Goal: Task Accomplishment & Management: Use online tool/utility

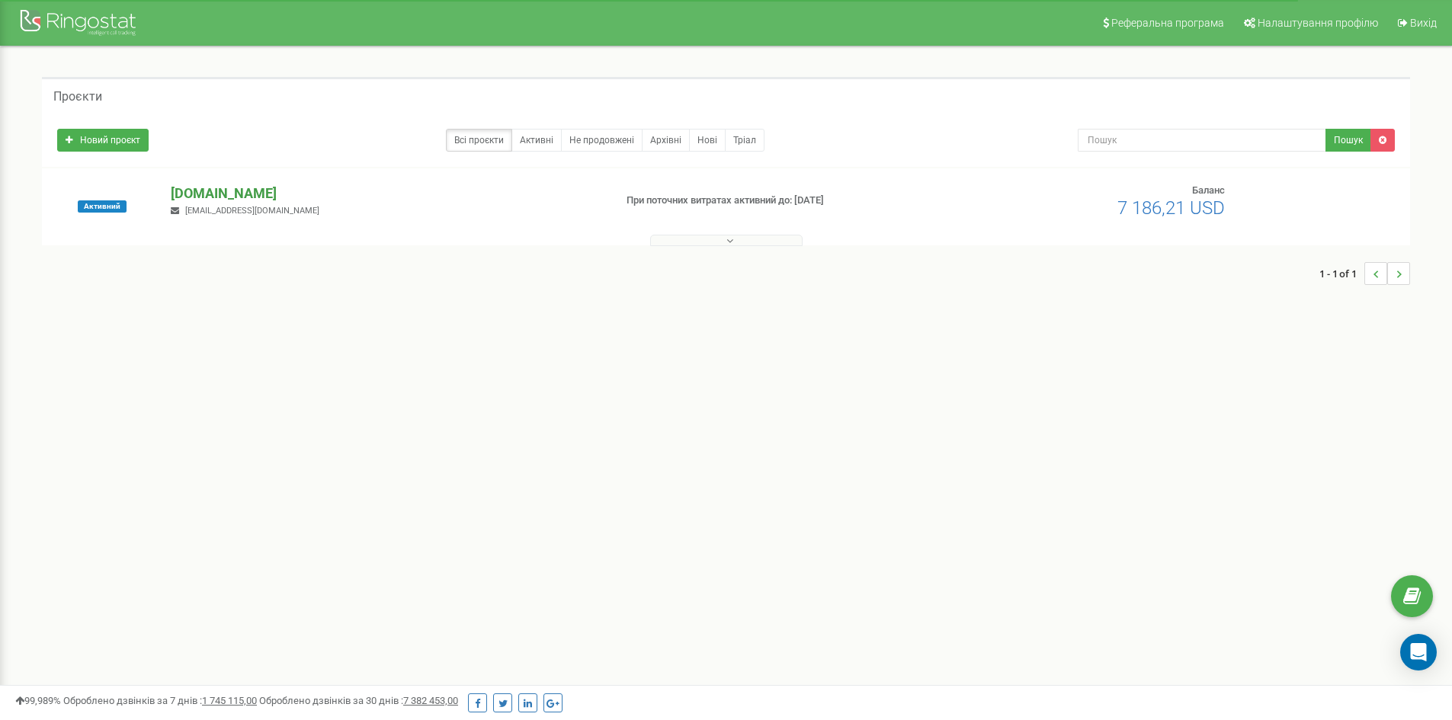
click at [184, 191] on p "[DOMAIN_NAME]" at bounding box center [386, 194] width 431 height 20
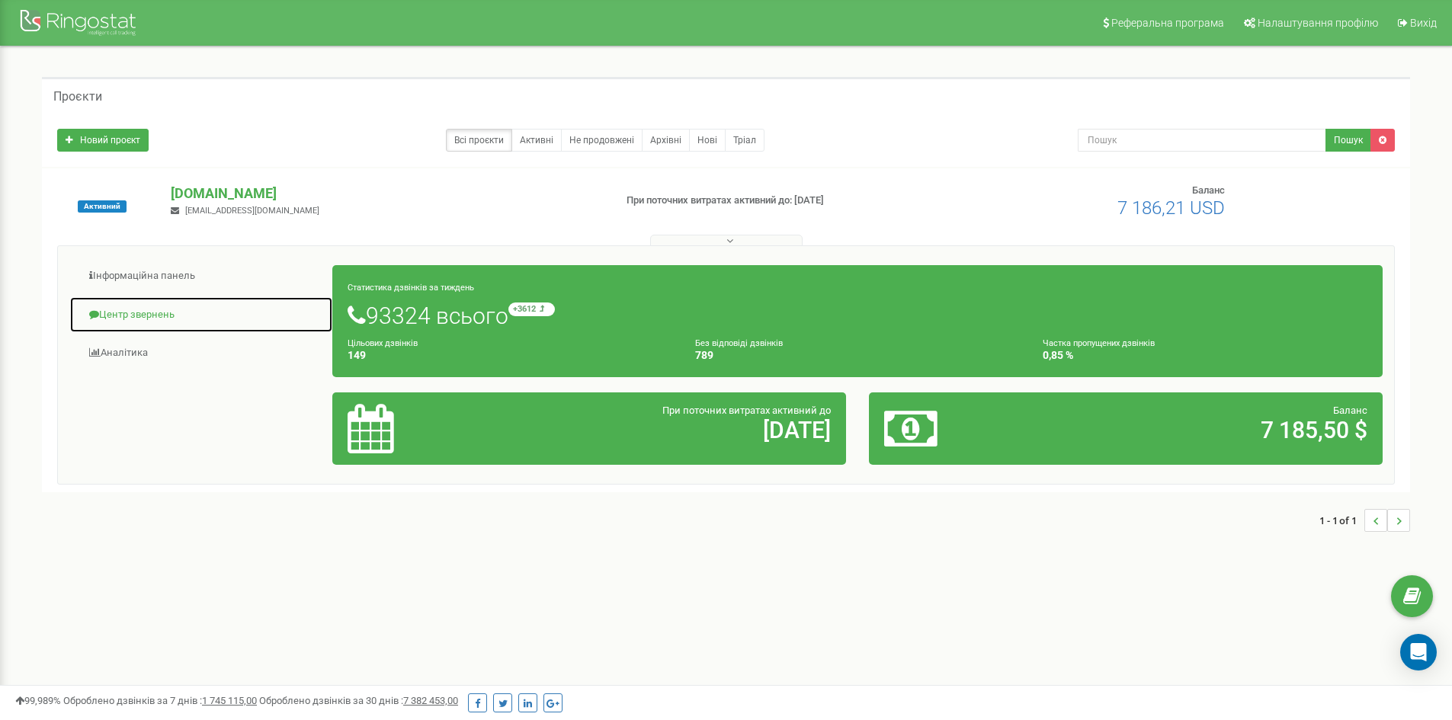
click at [129, 318] on link "Центр звернень" at bounding box center [201, 314] width 264 height 37
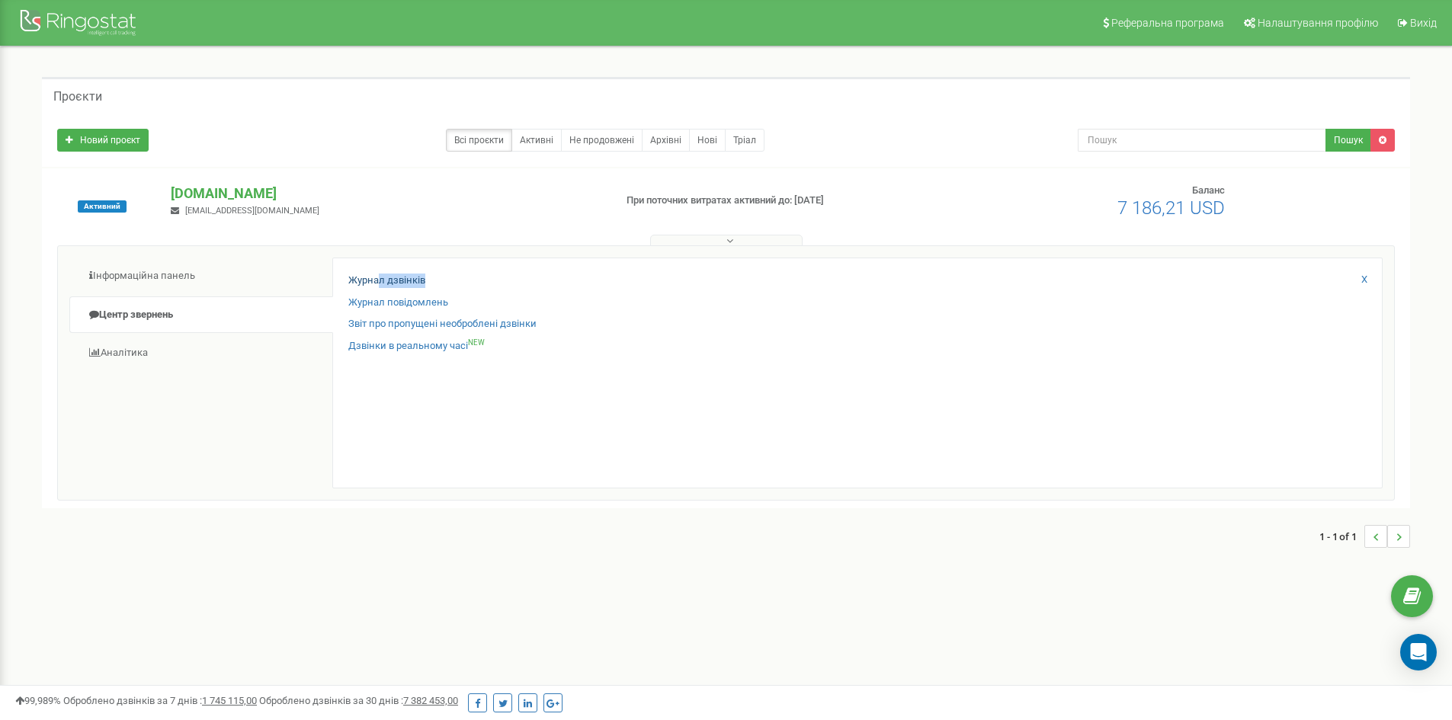
click at [378, 284] on div "Журнал дзвінків" at bounding box center [857, 285] width 1018 height 22
click at [378, 279] on link "Журнал дзвінків" at bounding box center [386, 281] width 77 height 14
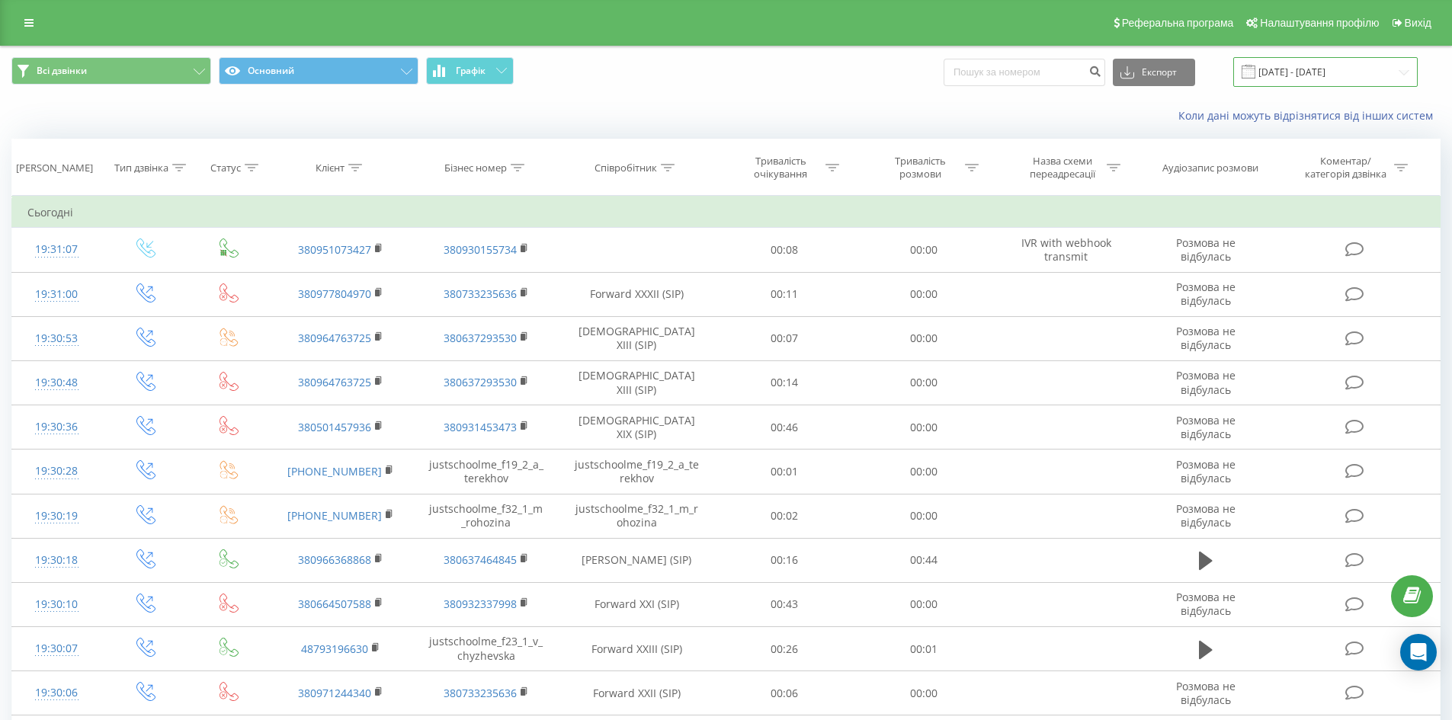
click at [1315, 69] on input "[DATE] - [DATE]" at bounding box center [1325, 72] width 184 height 30
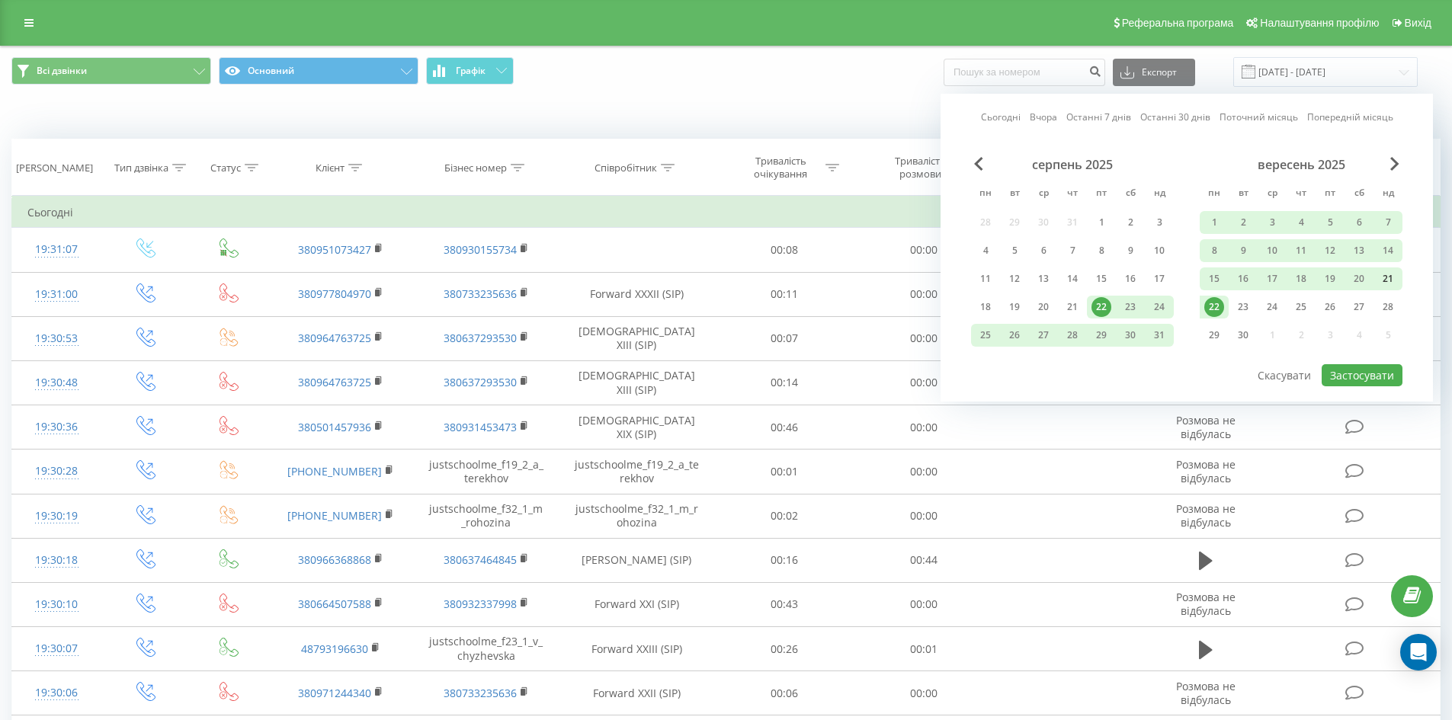
click at [1391, 275] on div "21" at bounding box center [1388, 279] width 20 height 20
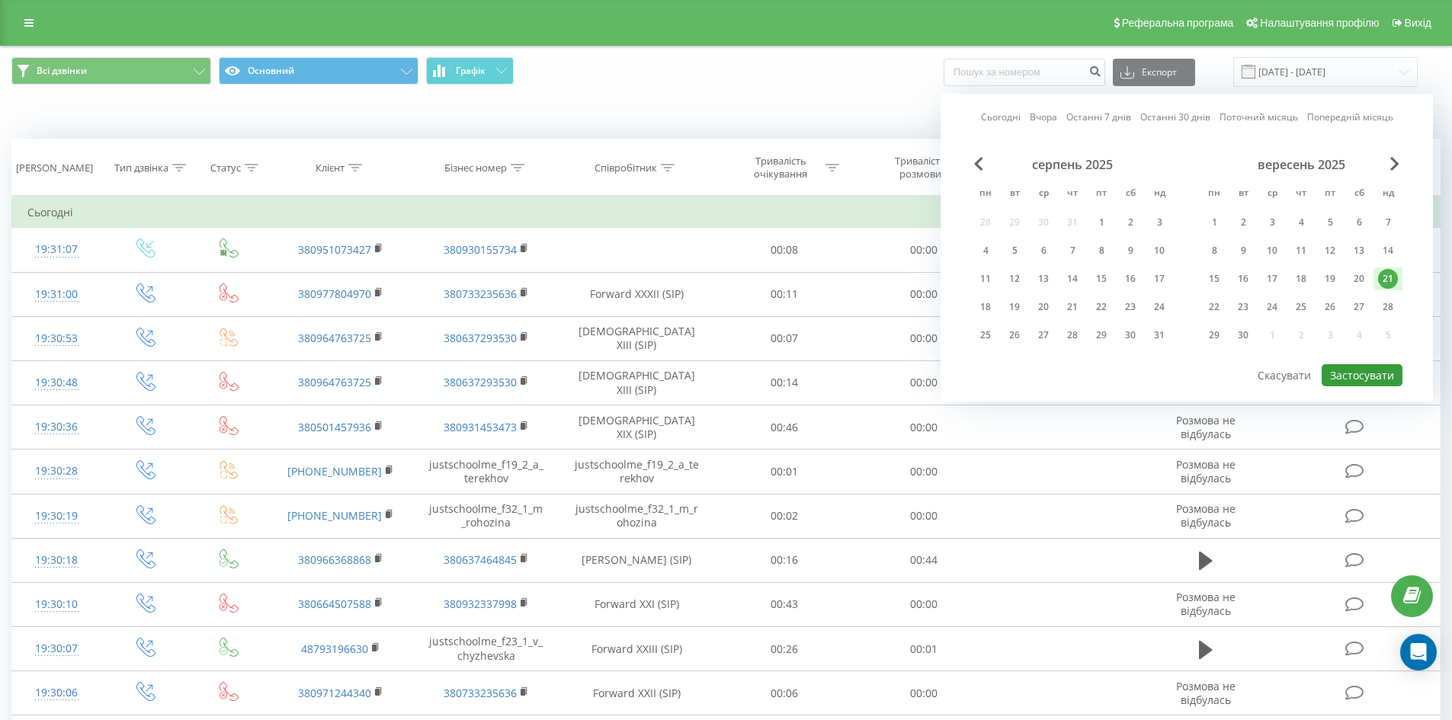
click at [1367, 383] on button "Застосувати" at bounding box center [1361, 375] width 81 height 22
type input "[DATE] - [DATE]"
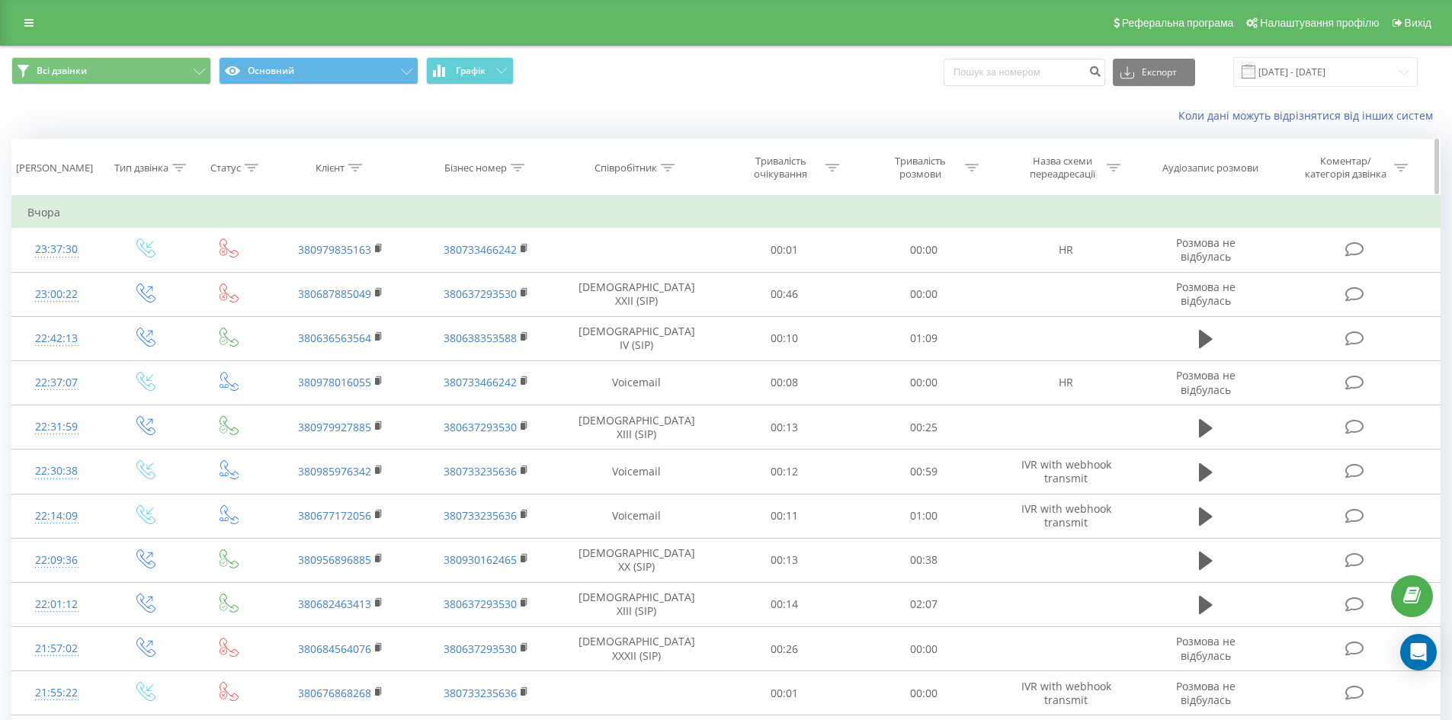
click at [665, 160] on th "Співробітник" at bounding box center [637, 167] width 156 height 56
click at [668, 166] on icon at bounding box center [668, 168] width 14 height 8
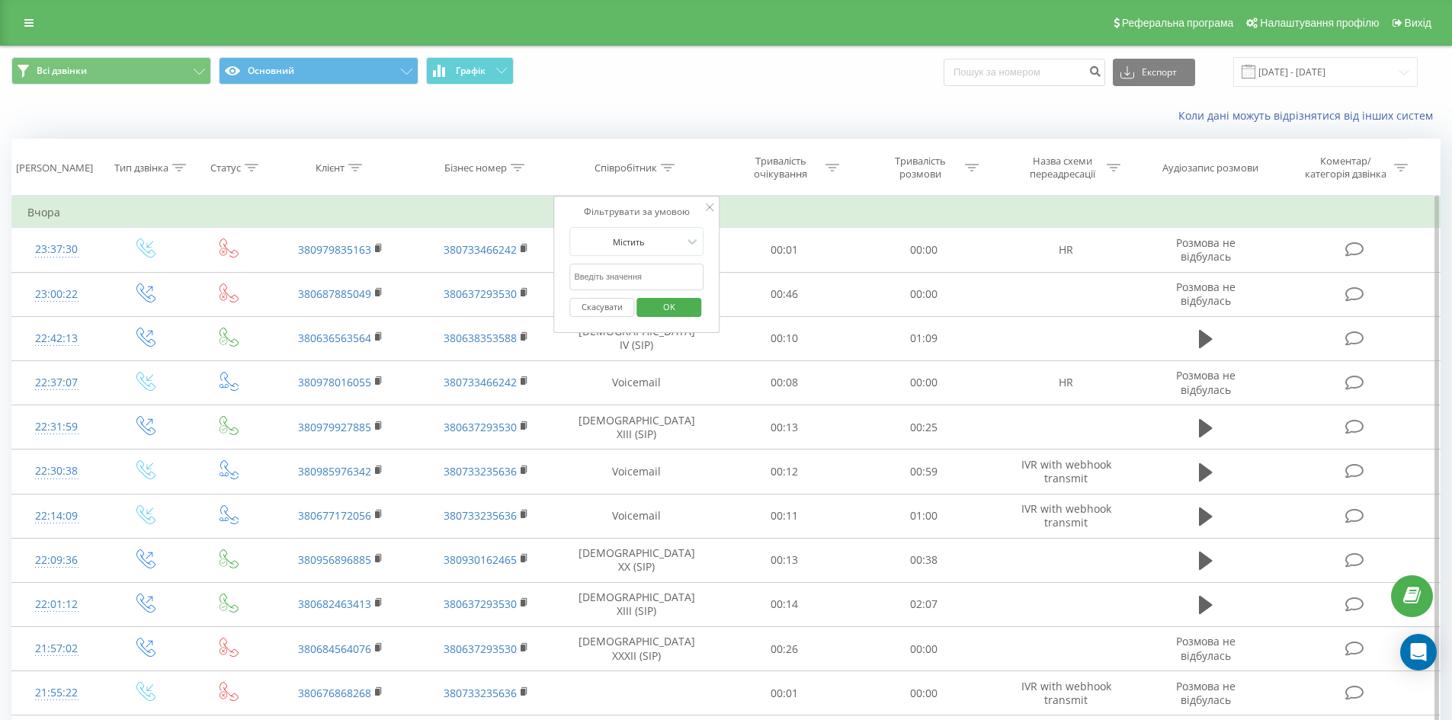
click at [641, 282] on input "text" at bounding box center [636, 277] width 134 height 27
click at [670, 310] on span "OK" at bounding box center [669, 307] width 43 height 24
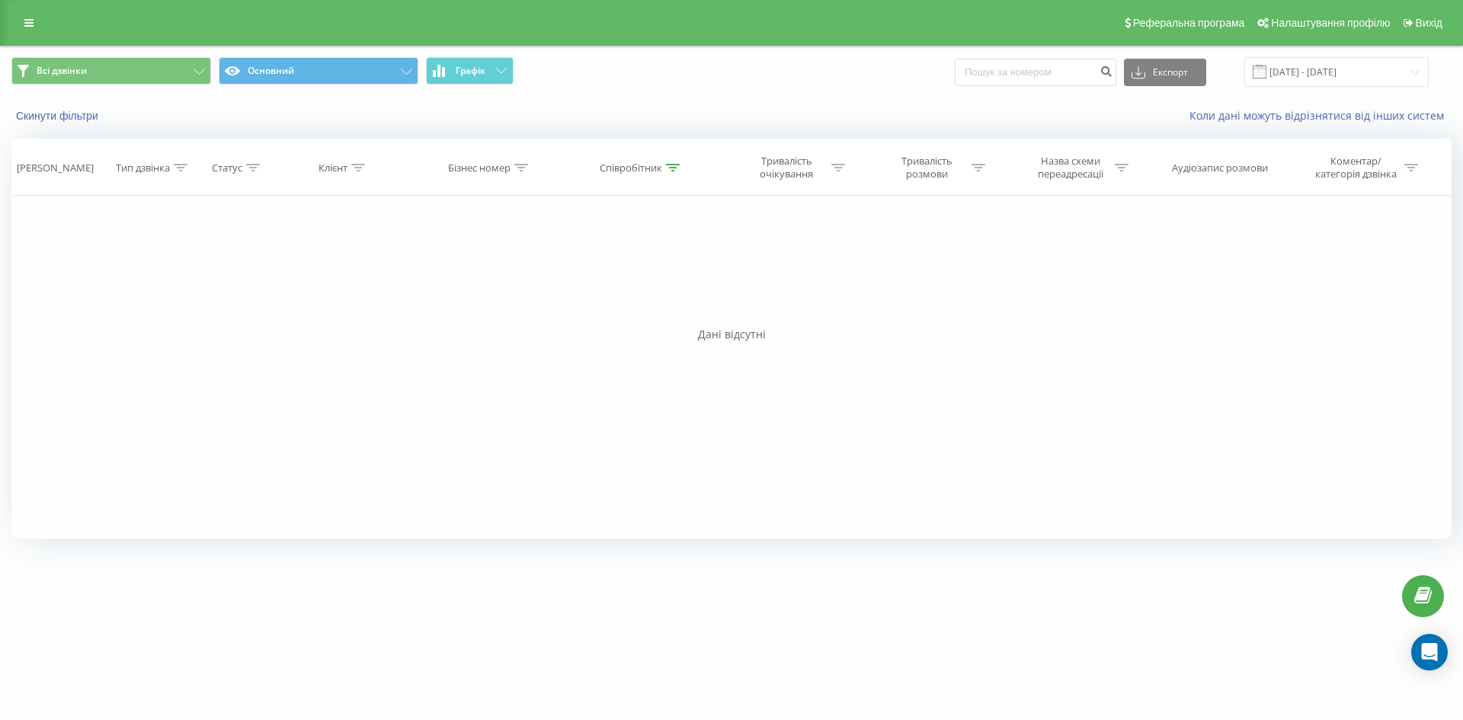
click at [1161, 268] on div "Фільтрувати за умовою Дорівнює Введіть значення Скасувати OK Фільтрувати за умо…" at bounding box center [731, 367] width 1440 height 343
click at [676, 167] on icon at bounding box center [673, 168] width 14 height 8
click at [348, 272] on div "Фільтрувати за умовою Дорівнює Введіть значення Скасувати OK Фільтрувати за умо…" at bounding box center [731, 367] width 1440 height 343
click at [678, 308] on span "OK" at bounding box center [673, 307] width 43 height 24
click at [662, 164] on div "Співробітник" at bounding box center [631, 168] width 62 height 13
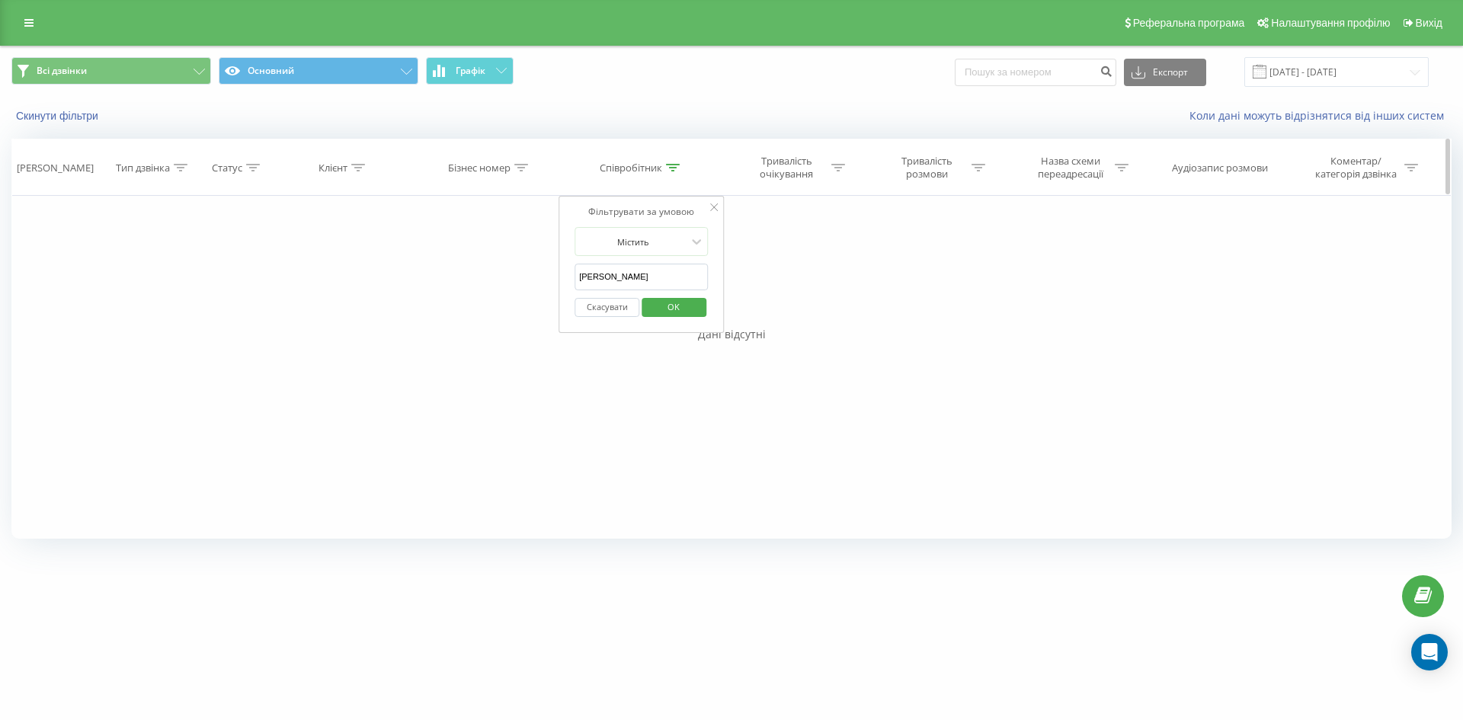
click at [666, 164] on icon at bounding box center [673, 168] width 14 height 8
drag, startPoint x: 666, startPoint y: 164, endPoint x: 665, endPoint y: 179, distance: 15.3
click at [666, 165] on icon at bounding box center [673, 168] width 14 height 8
drag, startPoint x: 642, startPoint y: 276, endPoint x: 375, endPoint y: 268, distance: 266.8
click at [375, 268] on div "Фільтрувати за умовою Дорівнює Введіть значення Скасувати OK Фільтрувати за умо…" at bounding box center [731, 367] width 1440 height 343
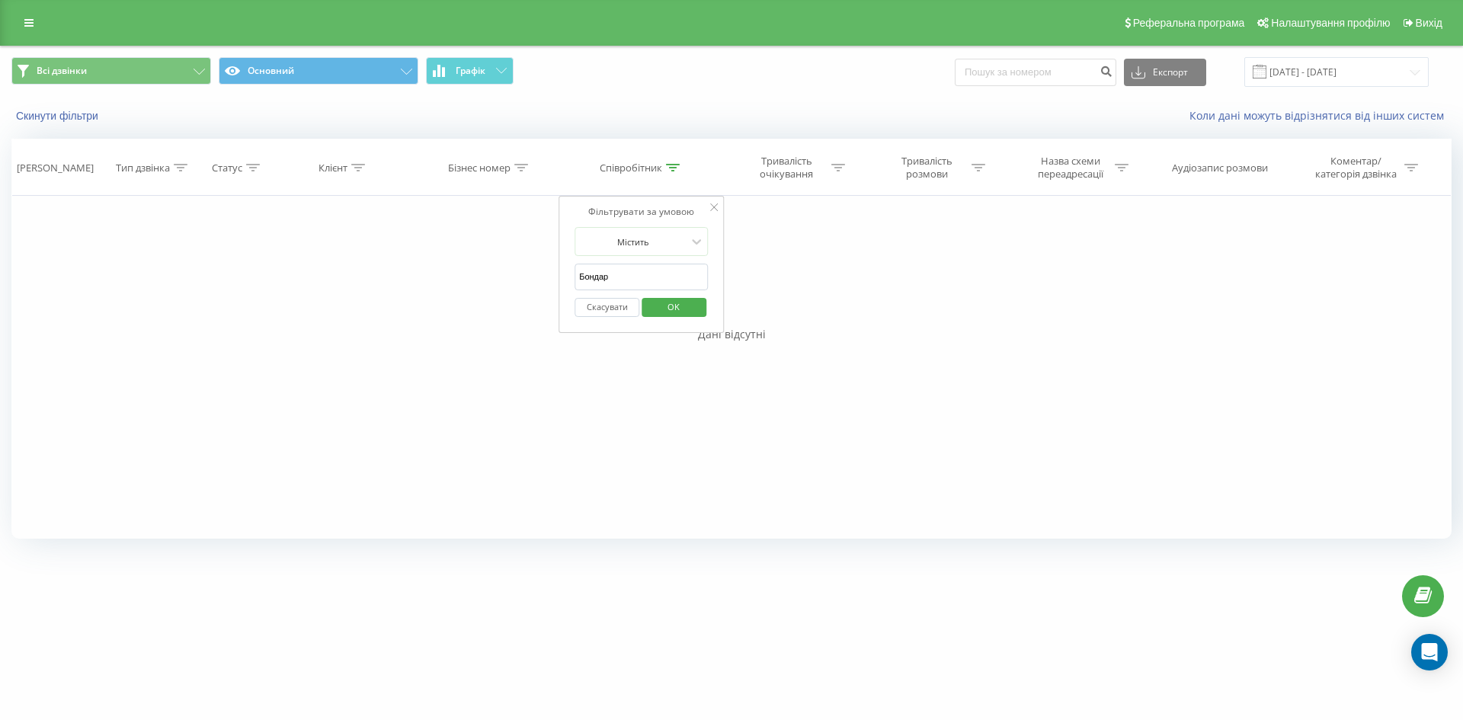
click at [673, 300] on span "OK" at bounding box center [673, 307] width 43 height 24
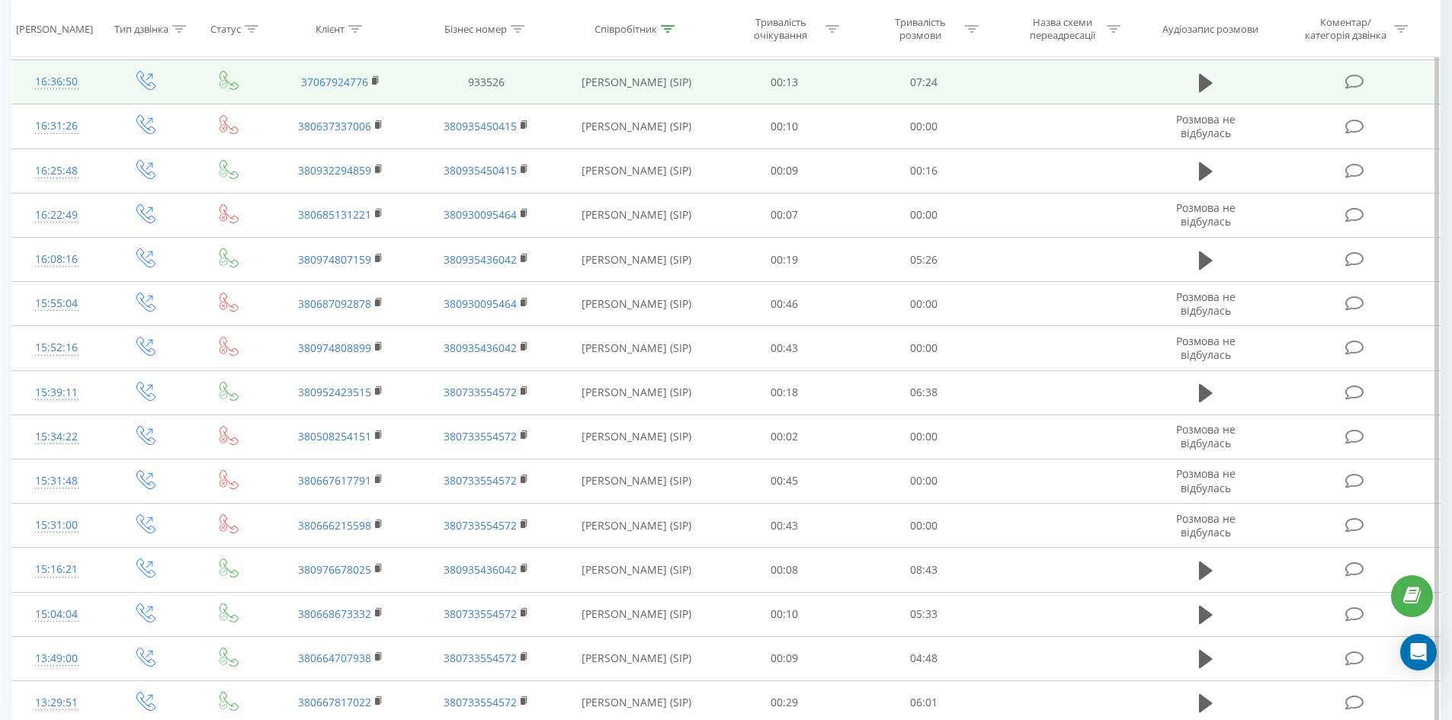
scroll to position [674, 0]
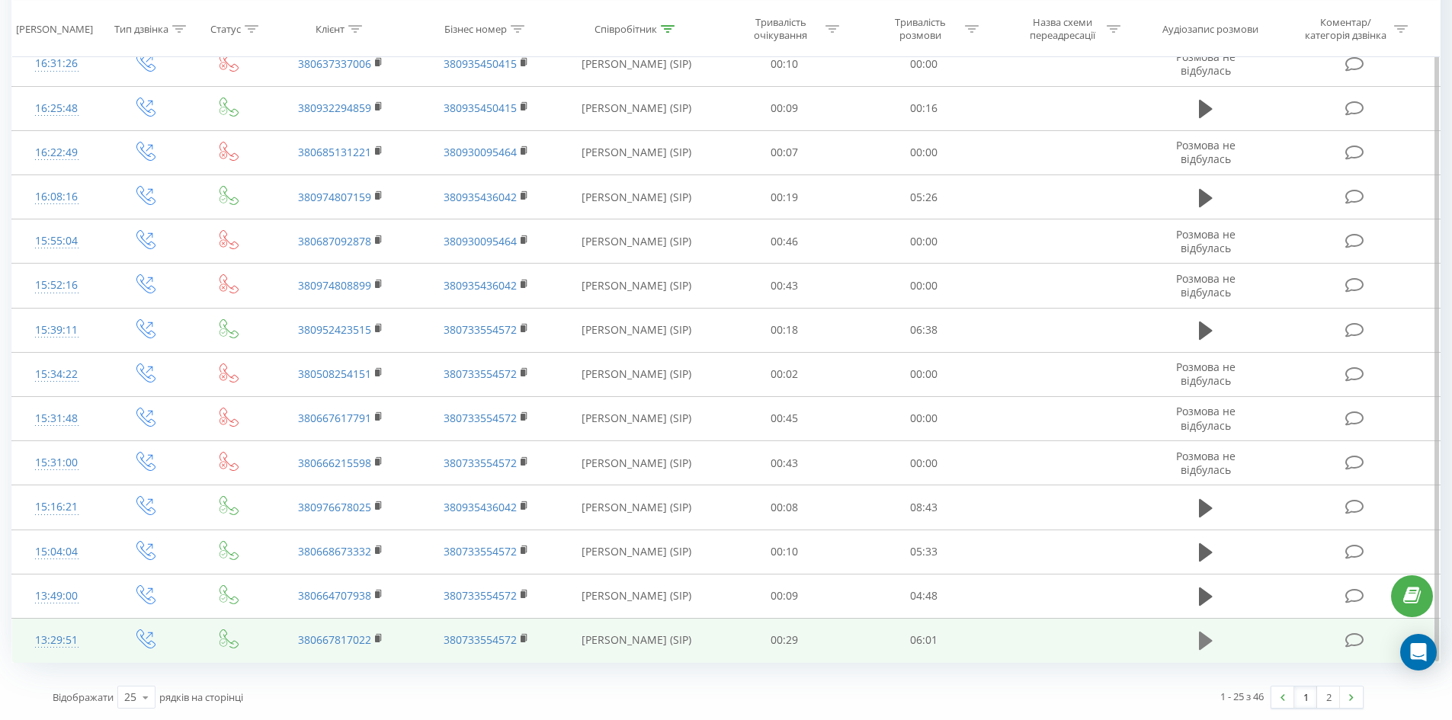
click at [1201, 643] on icon at bounding box center [1206, 641] width 14 height 18
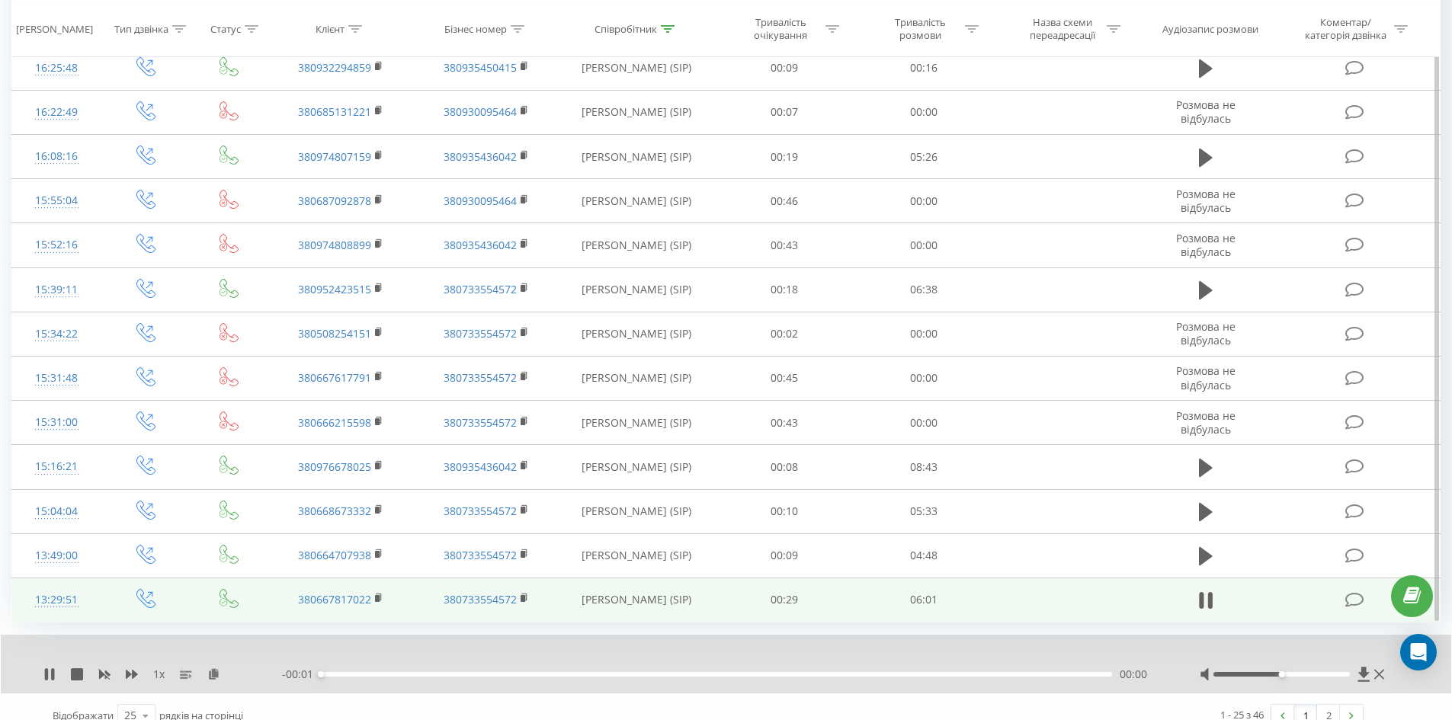
scroll to position [732, 0]
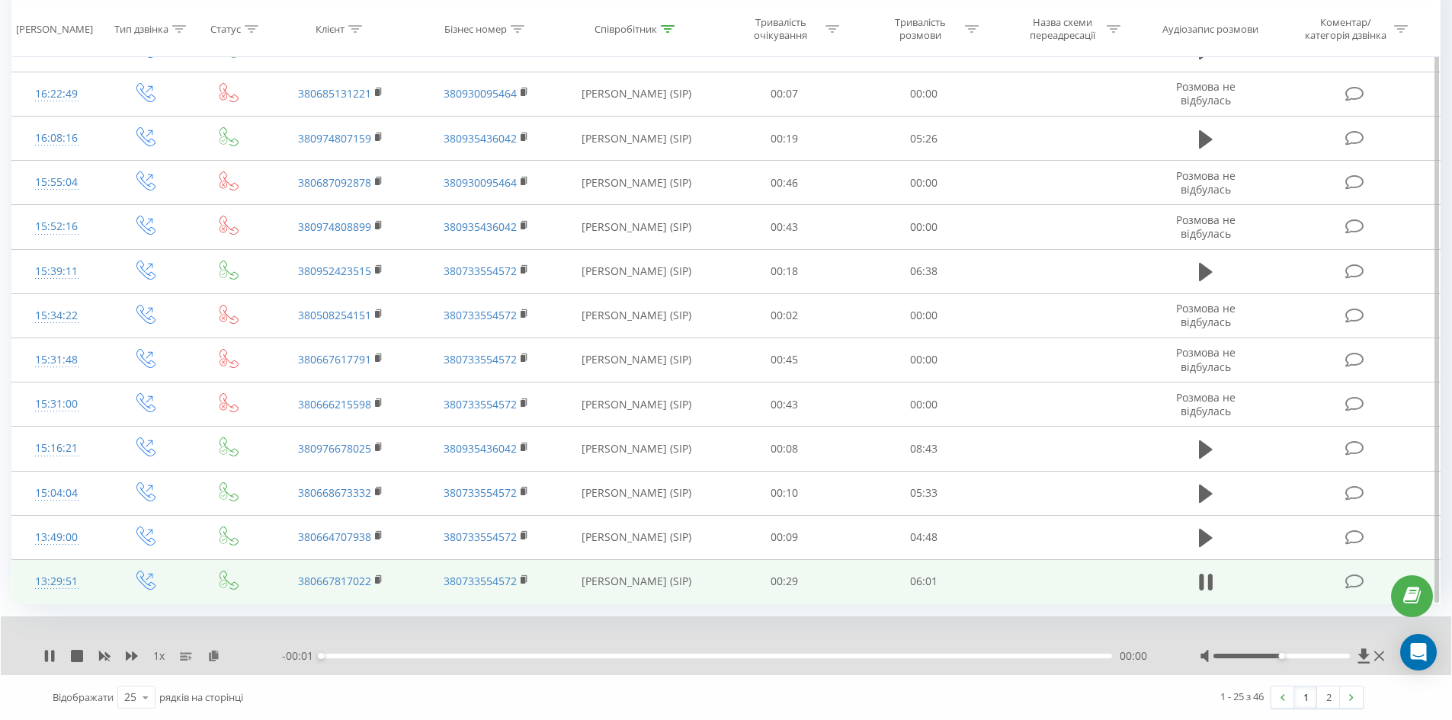
click at [220, 655] on div "1 x" at bounding box center [162, 656] width 239 height 15
click at [214, 655] on icon at bounding box center [213, 655] width 13 height 11
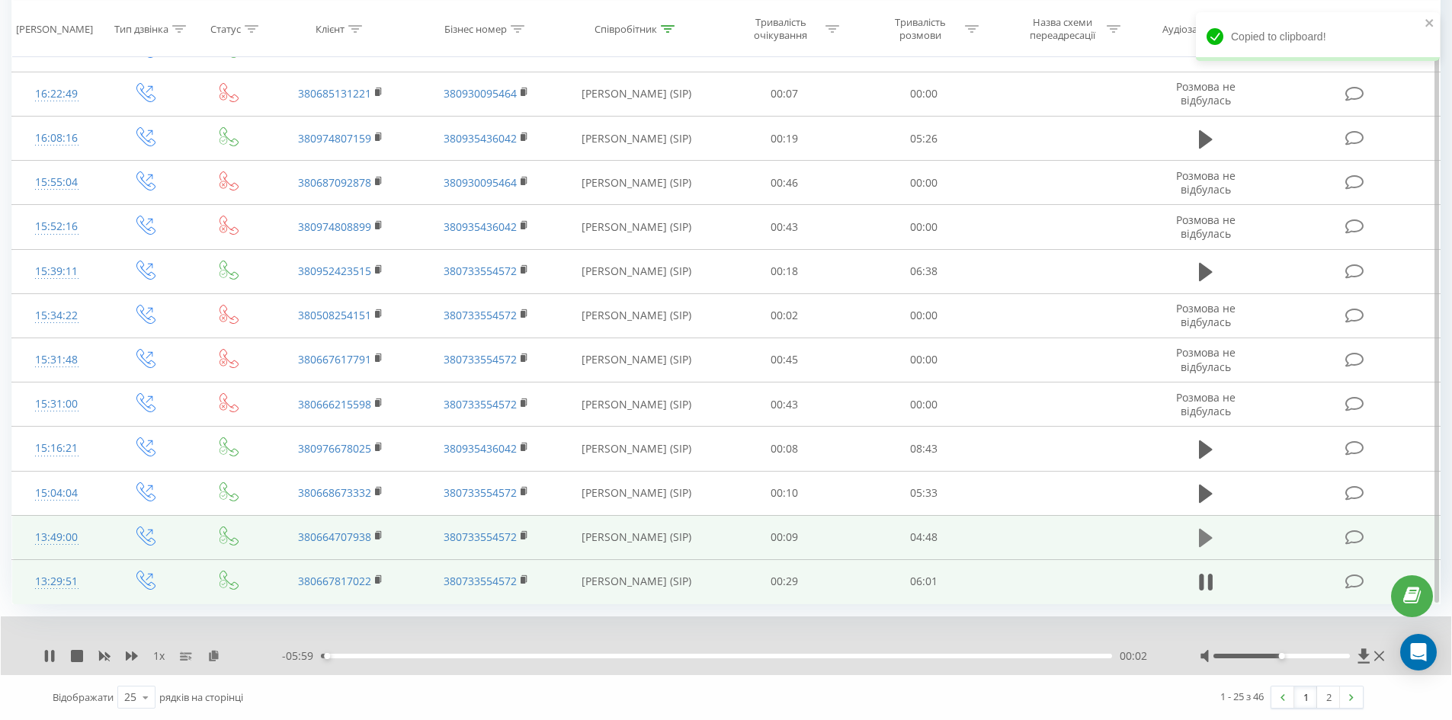
click at [1203, 540] on icon at bounding box center [1206, 538] width 14 height 18
click at [216, 656] on icon at bounding box center [213, 655] width 13 height 11
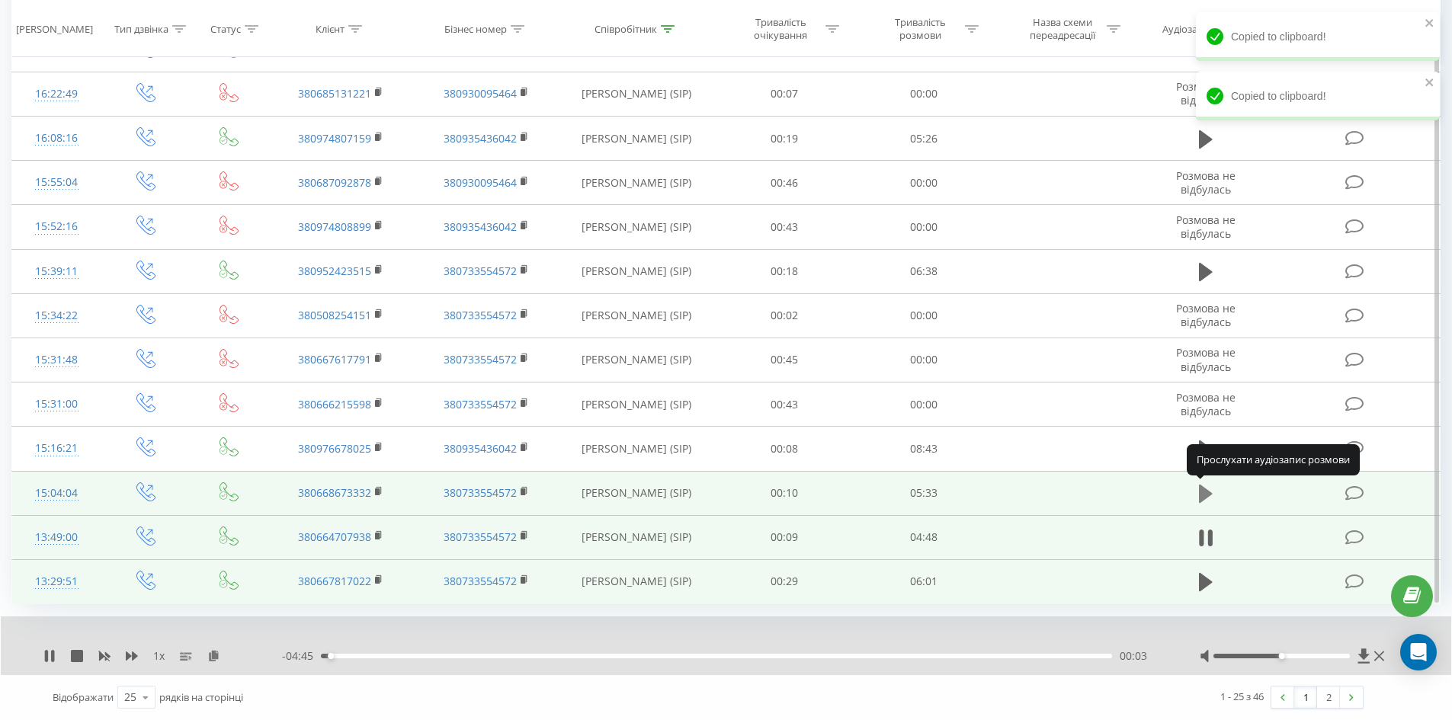
click at [1207, 495] on icon at bounding box center [1206, 494] width 14 height 18
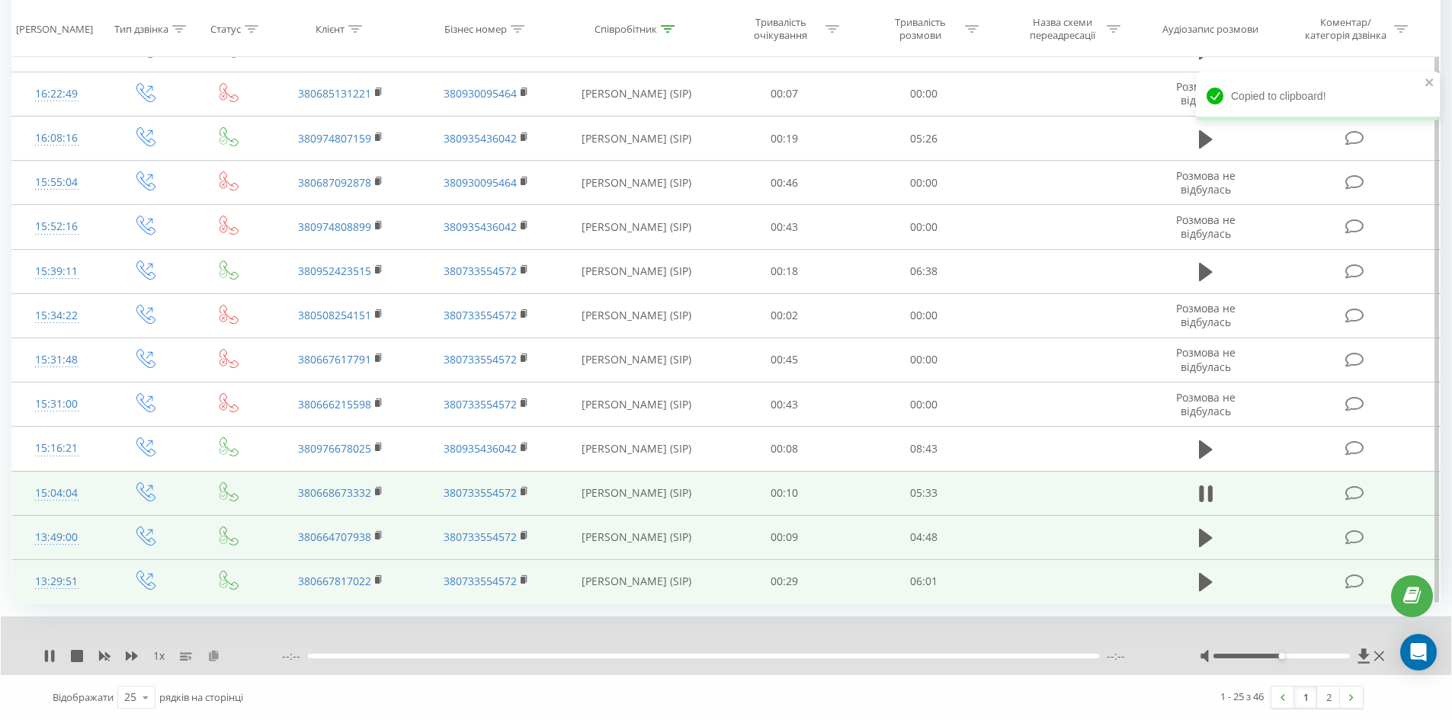
click at [213, 652] on icon at bounding box center [213, 655] width 13 height 11
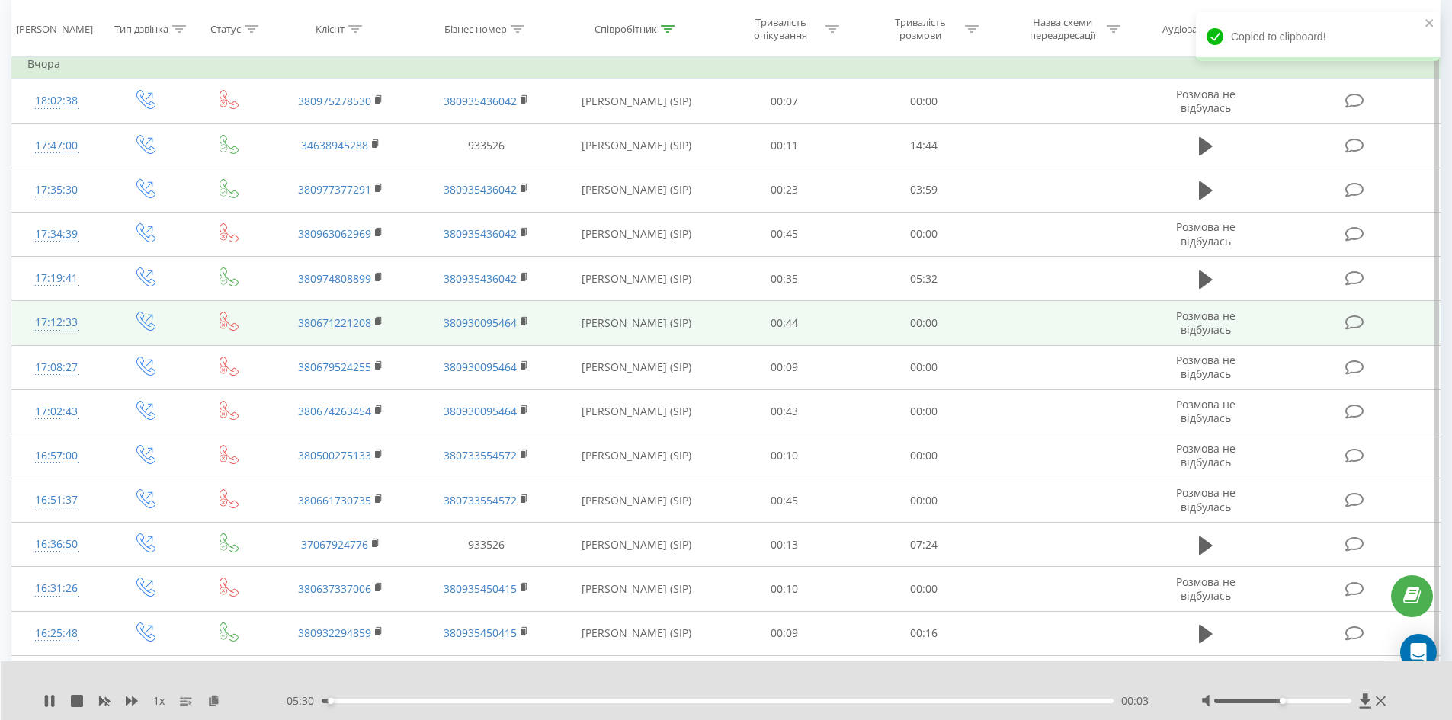
scroll to position [123, 0]
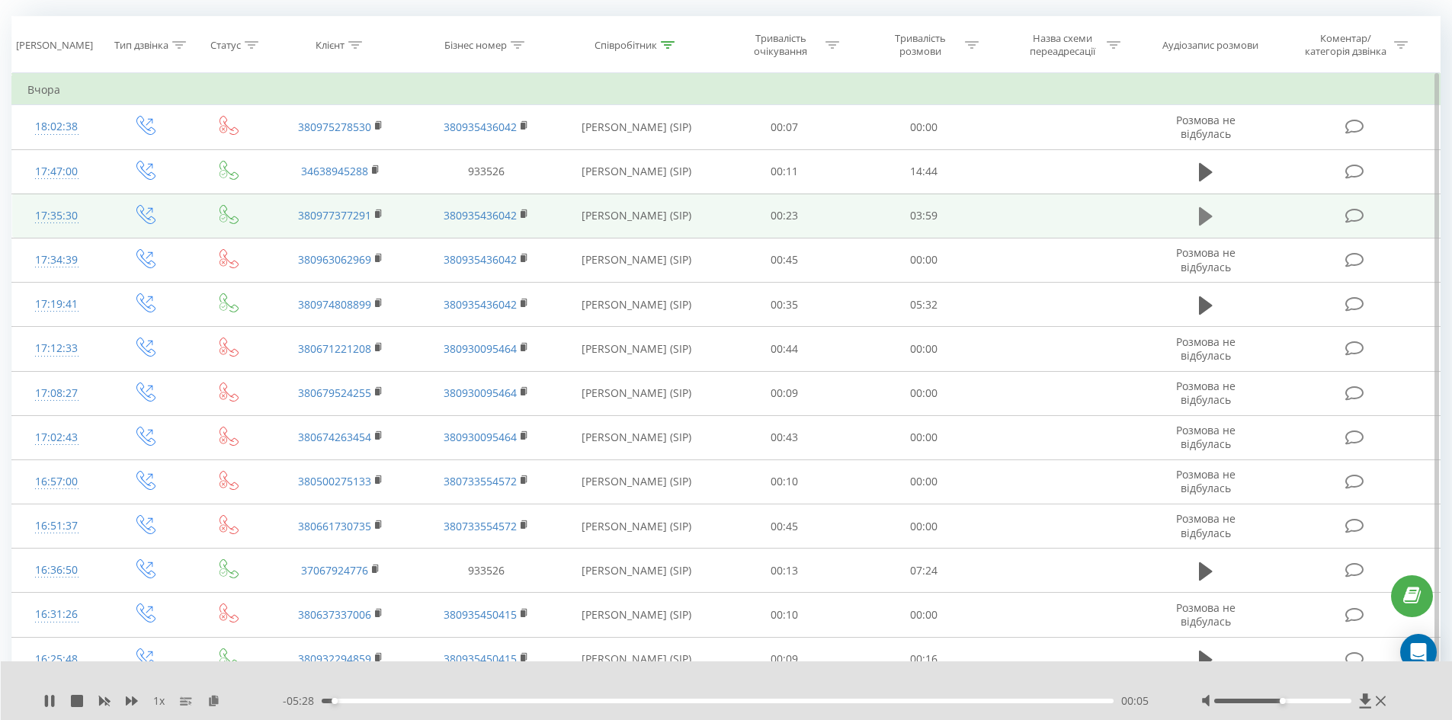
click at [1209, 219] on icon at bounding box center [1206, 216] width 14 height 21
click at [218, 704] on icon at bounding box center [213, 700] width 13 height 11
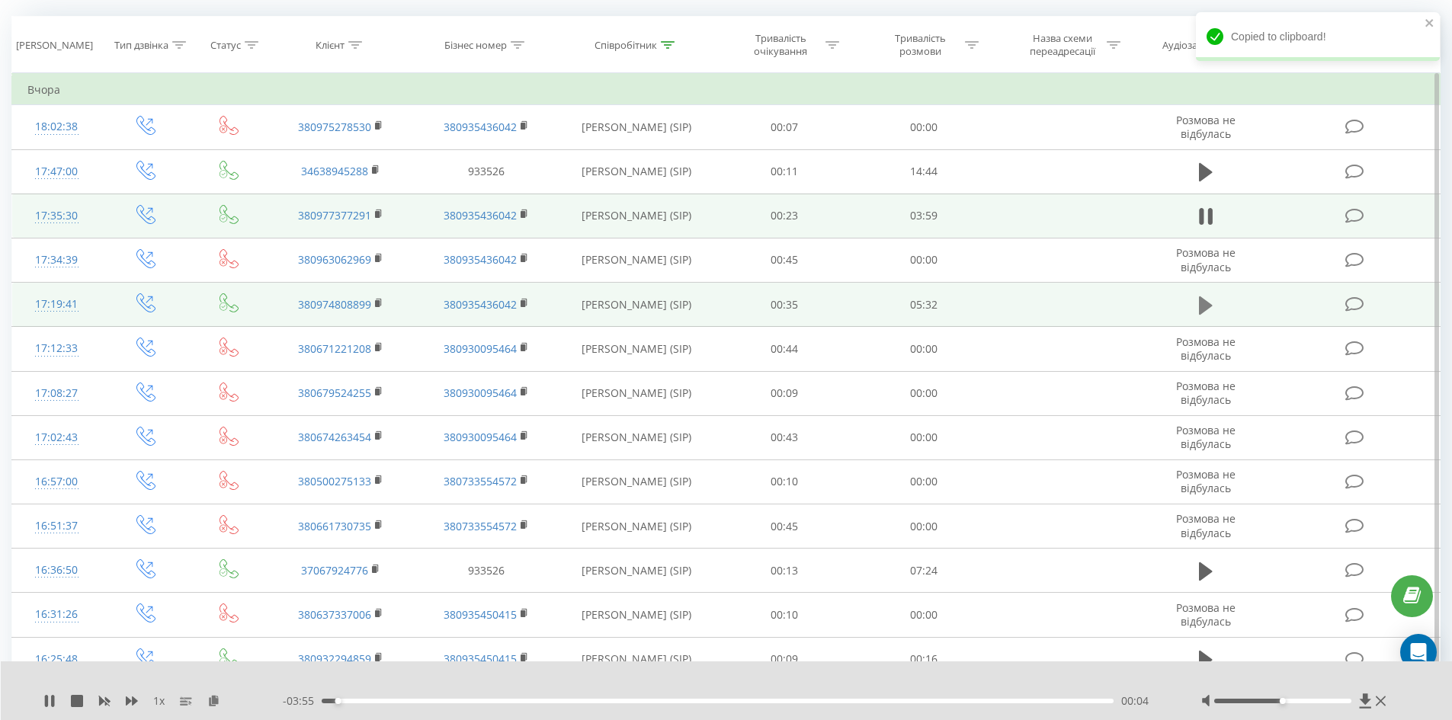
click at [1190, 312] on td at bounding box center [1206, 305] width 134 height 44
click at [1197, 306] on button at bounding box center [1205, 305] width 23 height 23
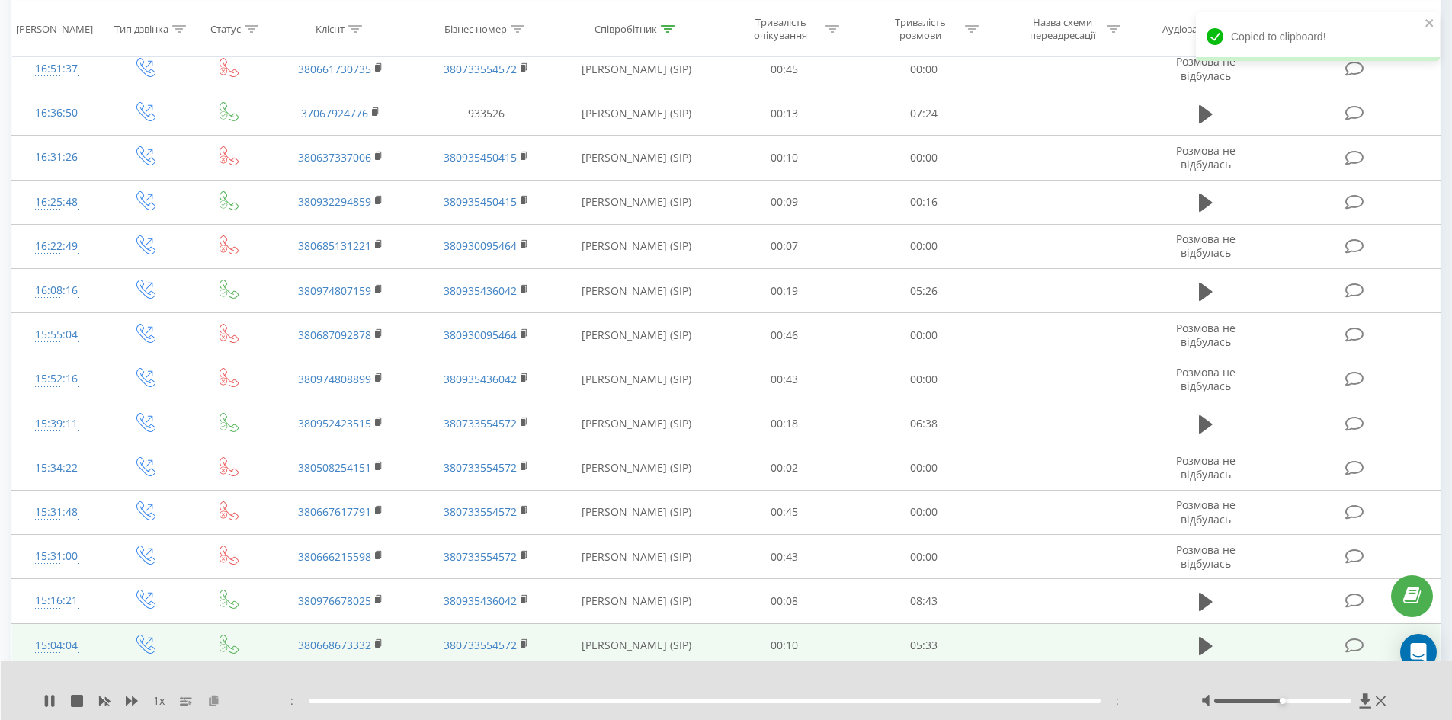
click at [213, 703] on icon at bounding box center [213, 700] width 13 height 11
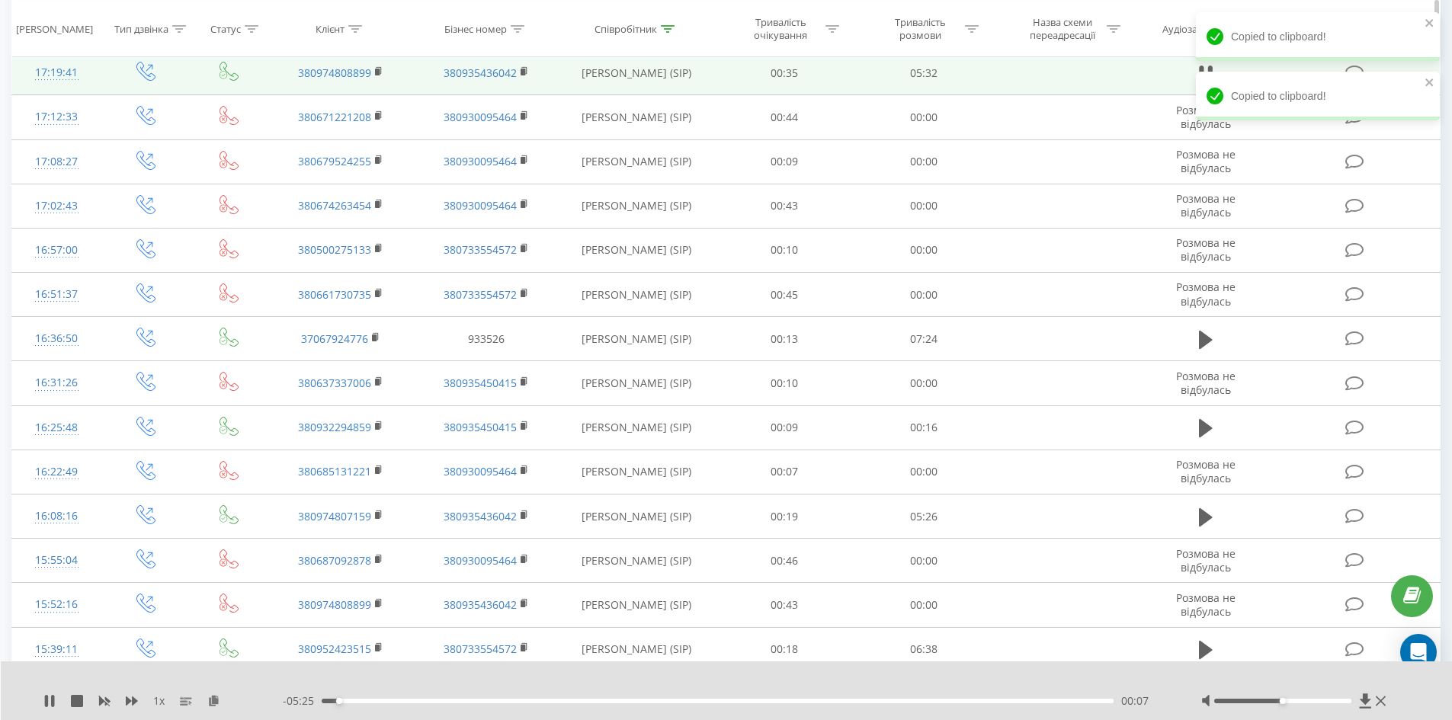
scroll to position [275, 0]
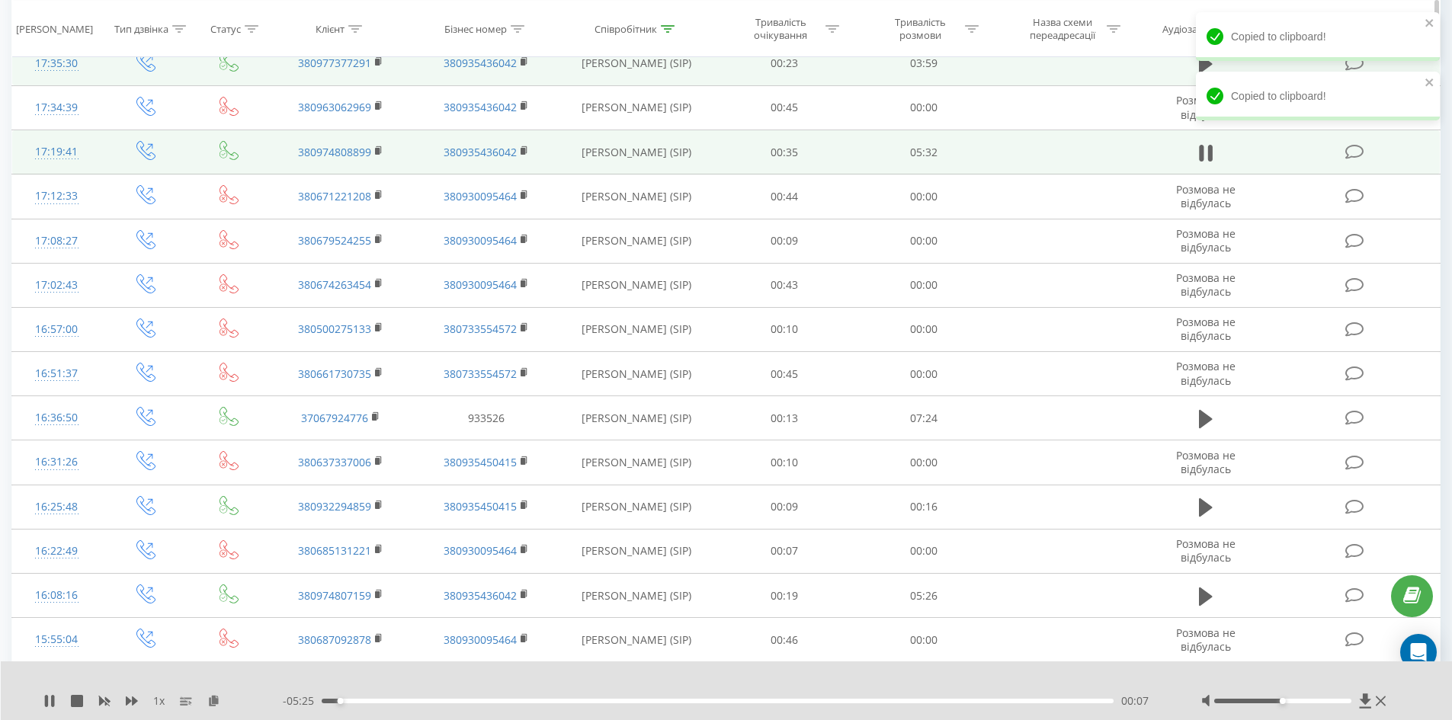
click at [677, 27] on div "Співробітник" at bounding box center [637, 28] width 156 height 13
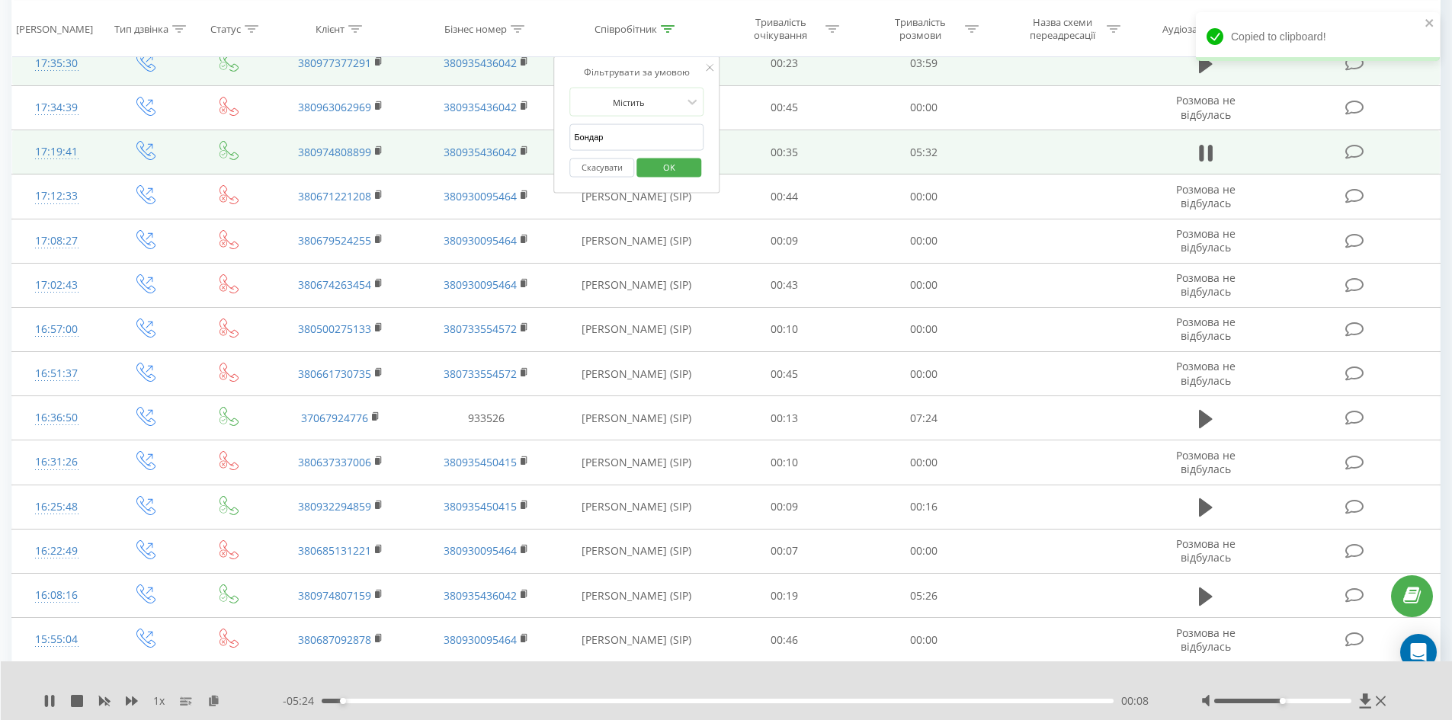
drag, startPoint x: 489, startPoint y: 140, endPoint x: 409, endPoint y: 137, distance: 80.1
click at [409, 137] on table "Фільтрувати за умовою Дорівнює Введіть значення Скасувати OK Фільтрувати за умо…" at bounding box center [725, 491] width 1429 height 1141
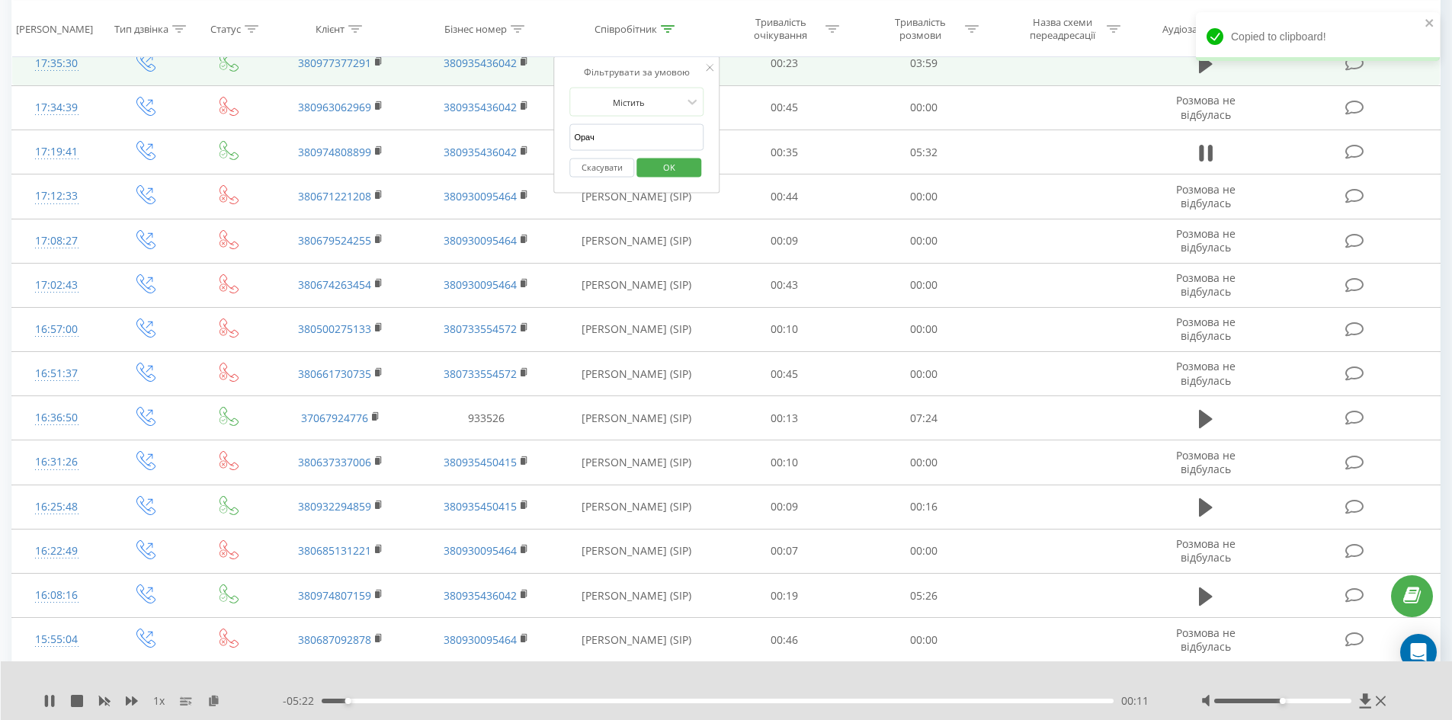
click at [676, 168] on span "OK" at bounding box center [669, 167] width 43 height 24
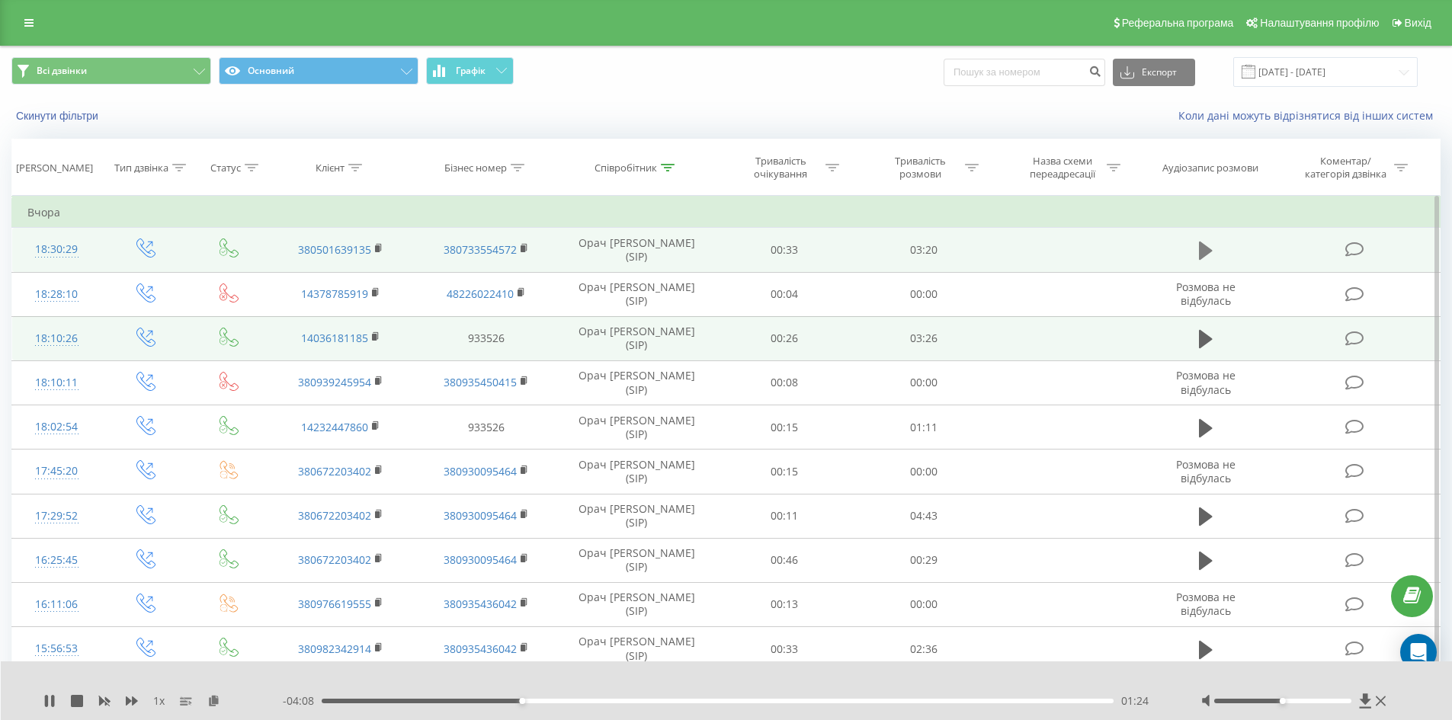
click at [1209, 249] on icon at bounding box center [1206, 251] width 14 height 18
click at [210, 696] on icon at bounding box center [213, 700] width 13 height 11
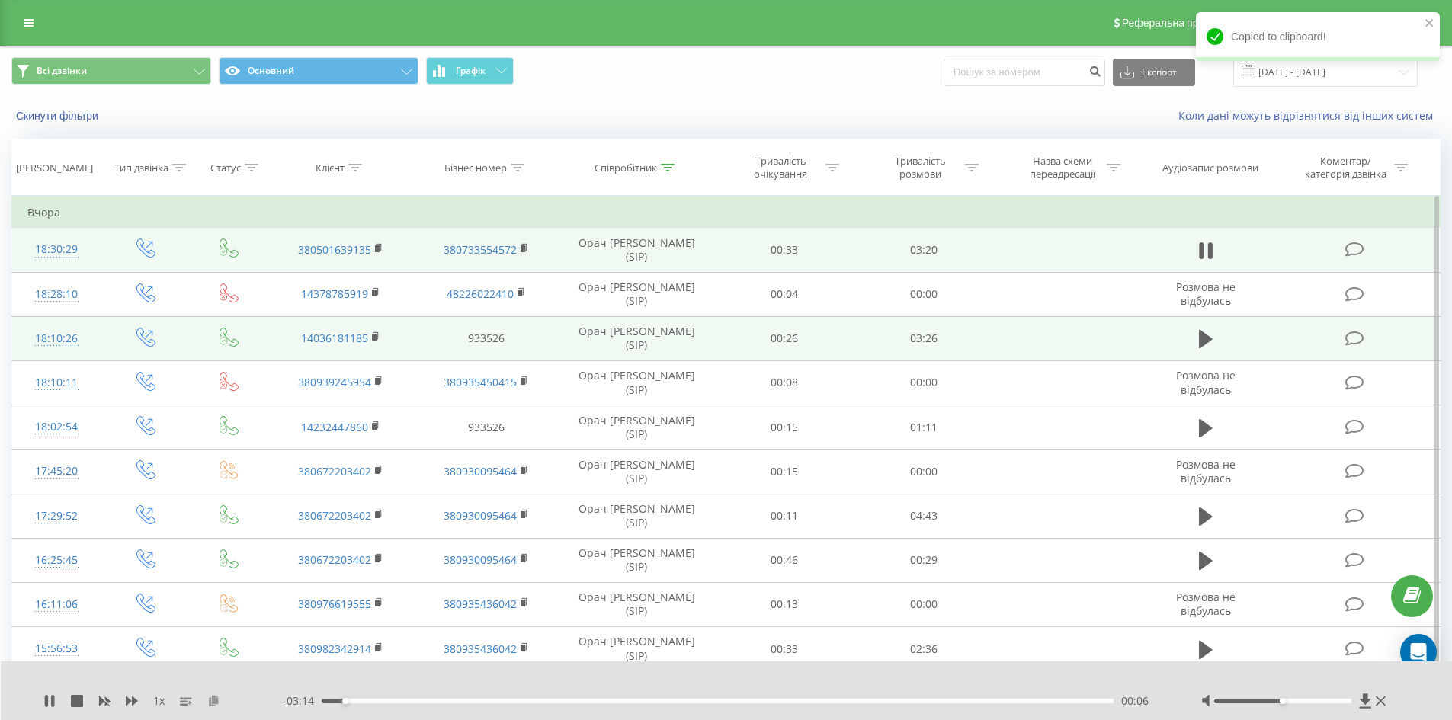
click at [218, 699] on icon at bounding box center [213, 700] width 13 height 11
click at [1209, 338] on icon at bounding box center [1206, 339] width 14 height 18
click at [212, 692] on div "1 x --:-- --:--" at bounding box center [727, 691] width 1452 height 59
click at [212, 698] on icon at bounding box center [213, 700] width 13 height 11
click at [1205, 251] on icon at bounding box center [1206, 251] width 14 height 18
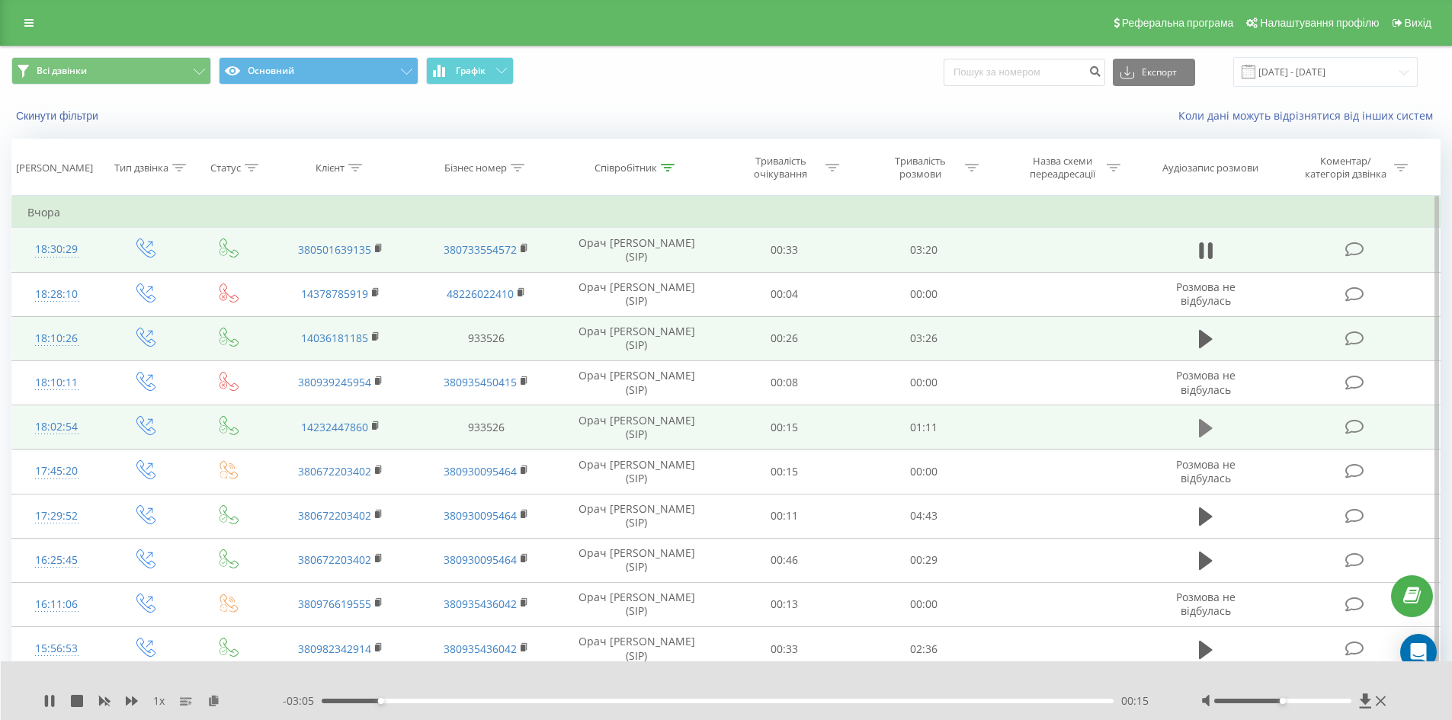
click at [1205, 431] on icon at bounding box center [1206, 427] width 14 height 18
click at [213, 699] on icon at bounding box center [213, 700] width 13 height 11
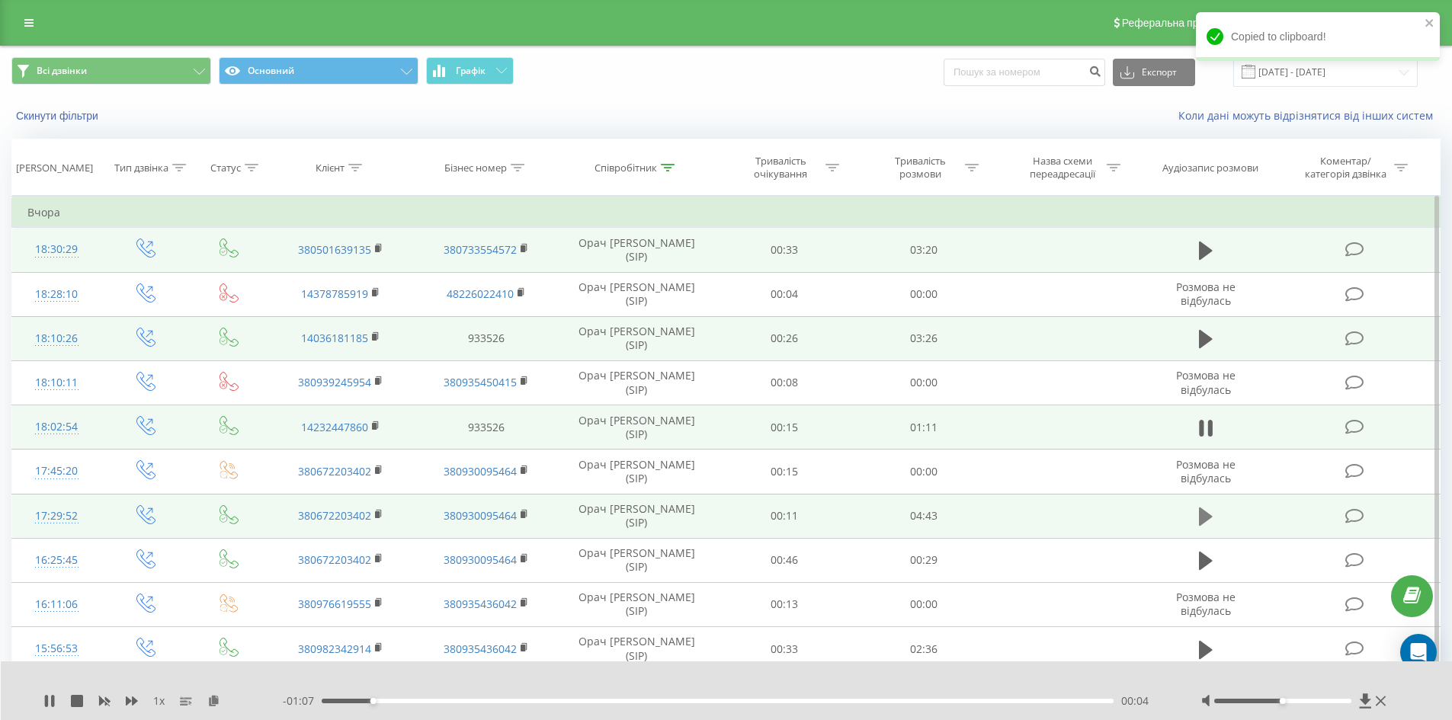
click at [1202, 521] on icon at bounding box center [1206, 517] width 14 height 18
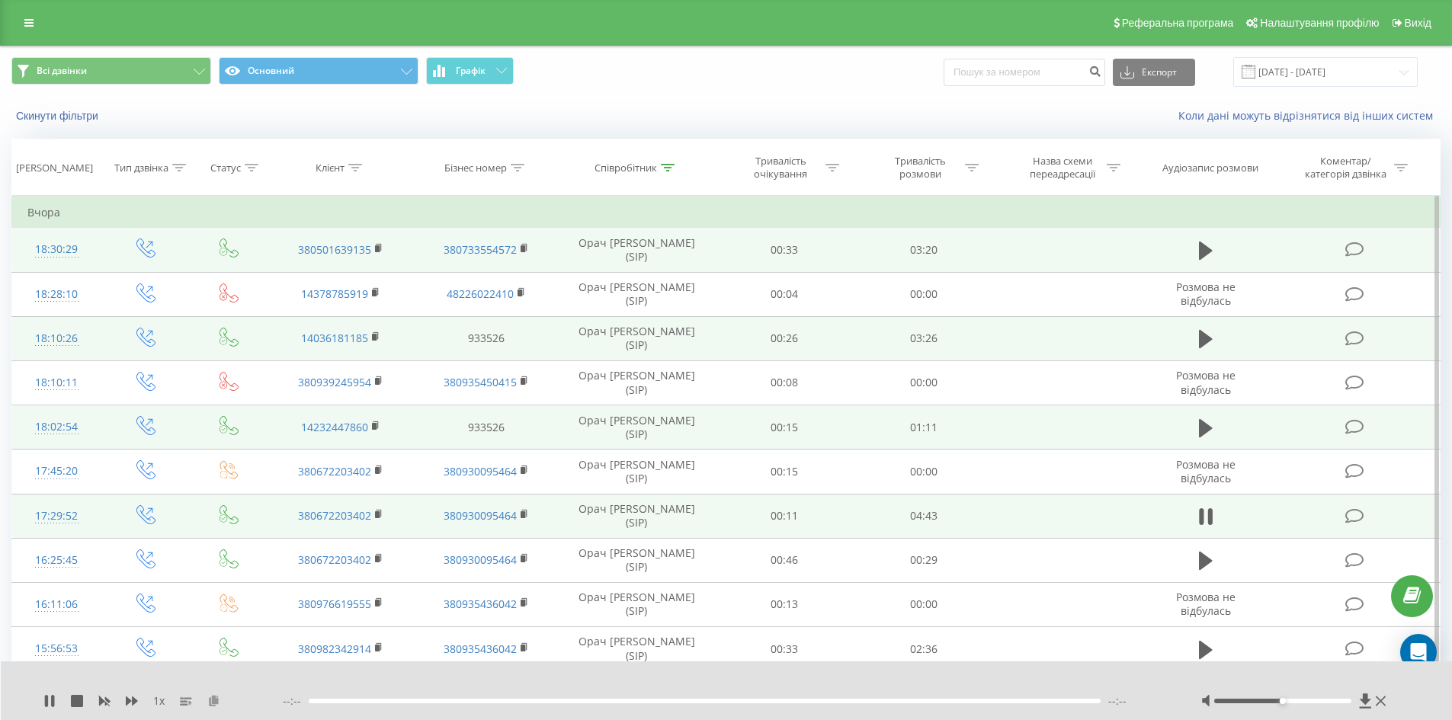
click at [216, 704] on icon at bounding box center [213, 700] width 13 height 11
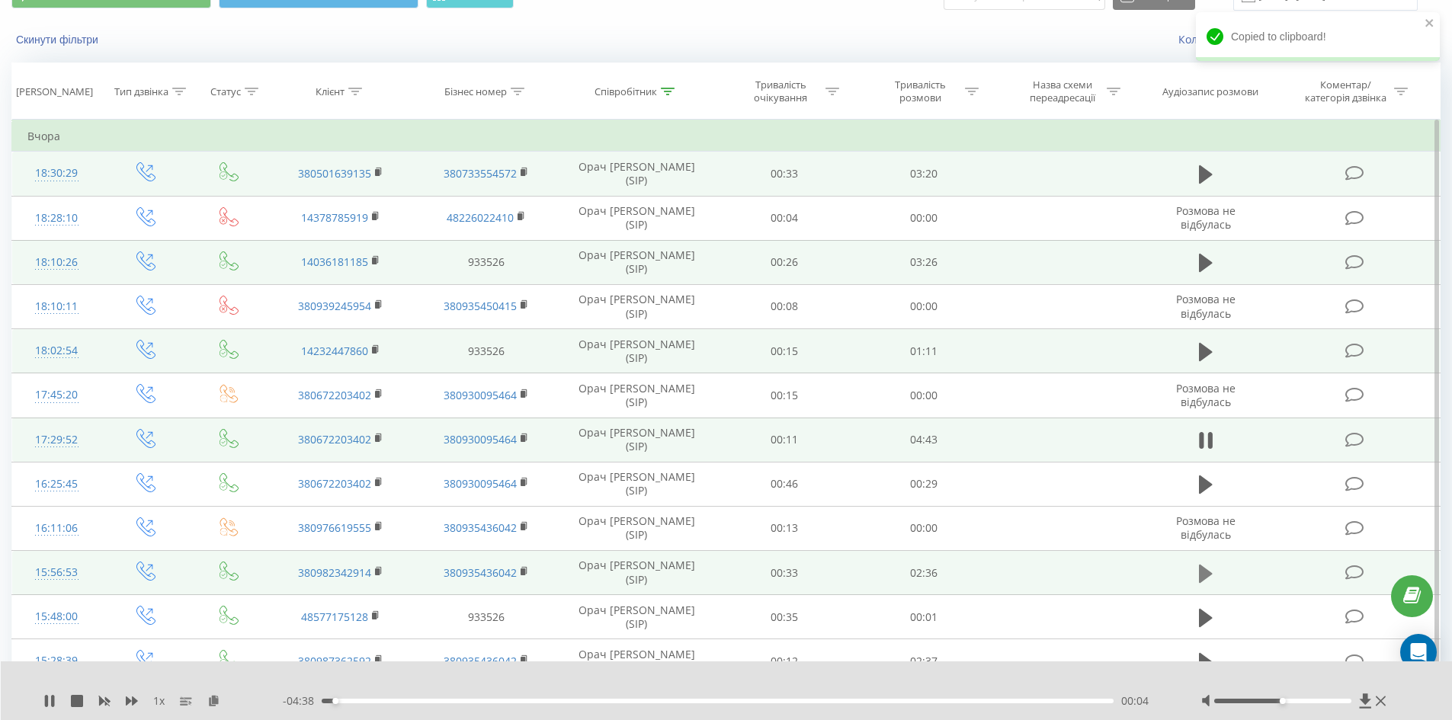
scroll to position [229, 0]
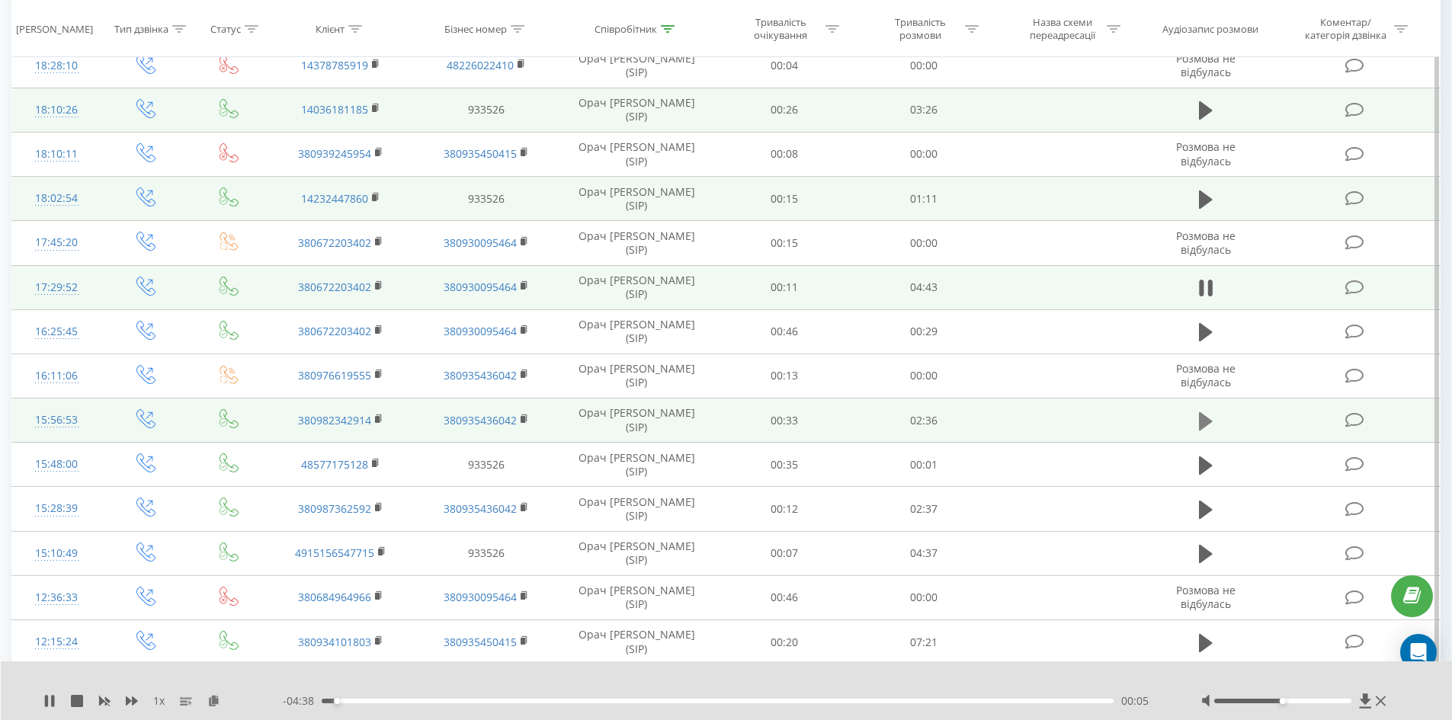
click at [1196, 422] on button at bounding box center [1205, 421] width 23 height 23
click at [213, 698] on icon at bounding box center [213, 700] width 13 height 11
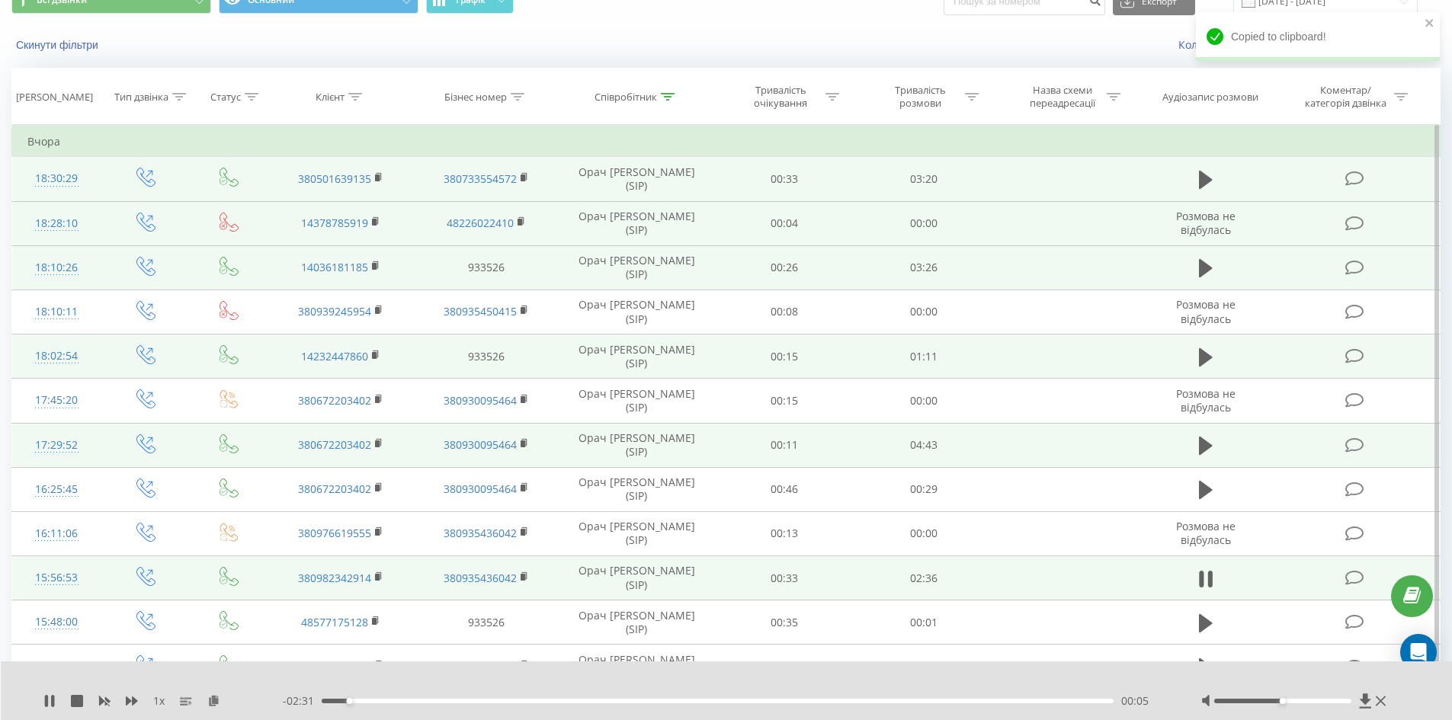
scroll to position [0, 0]
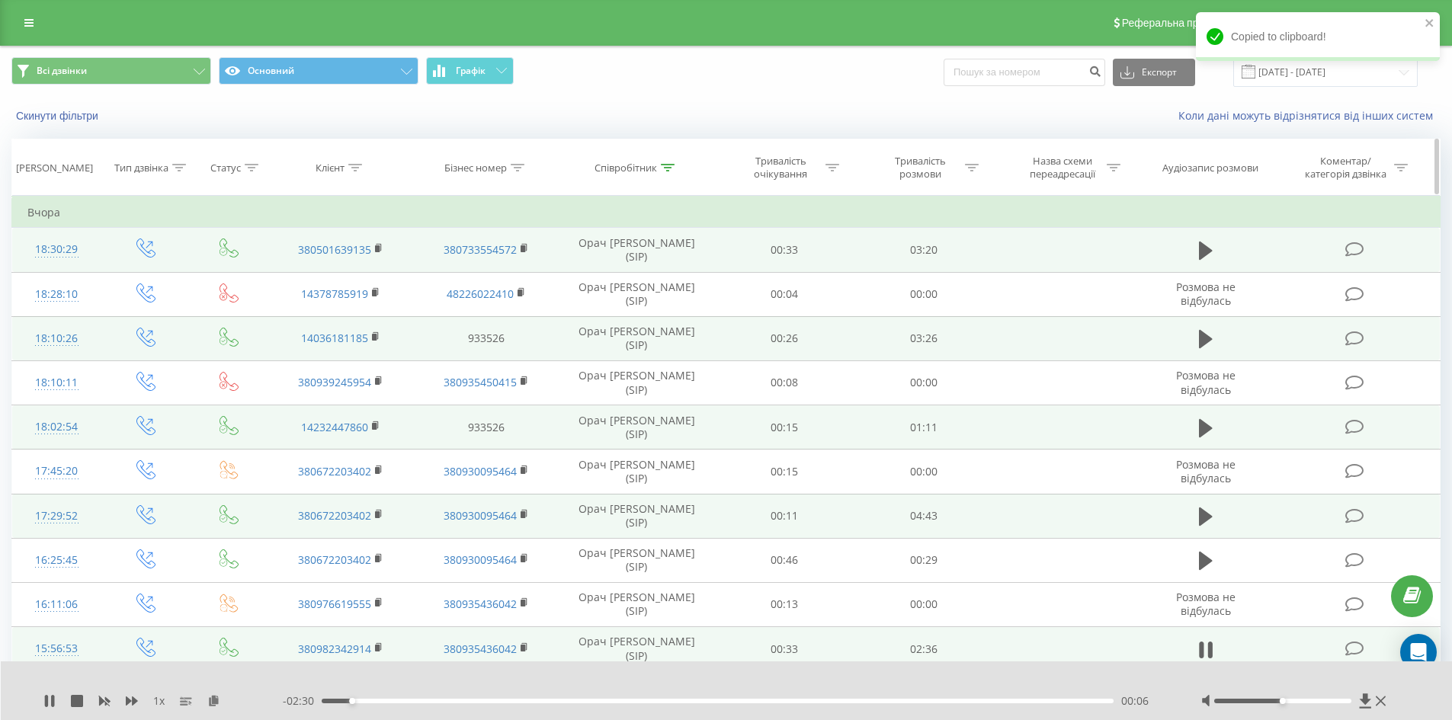
click at [664, 167] on icon at bounding box center [668, 168] width 14 height 8
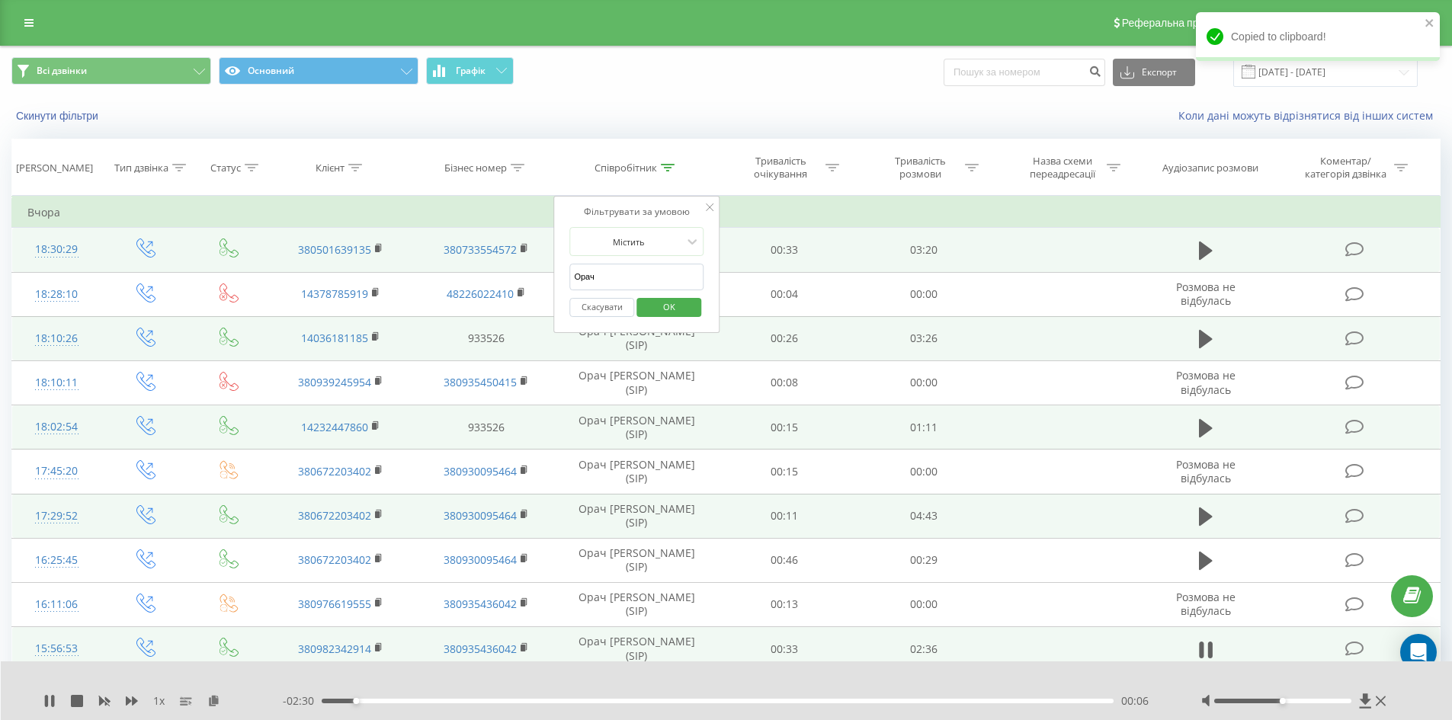
drag, startPoint x: 639, startPoint y: 270, endPoint x: 258, endPoint y: 259, distance: 382.0
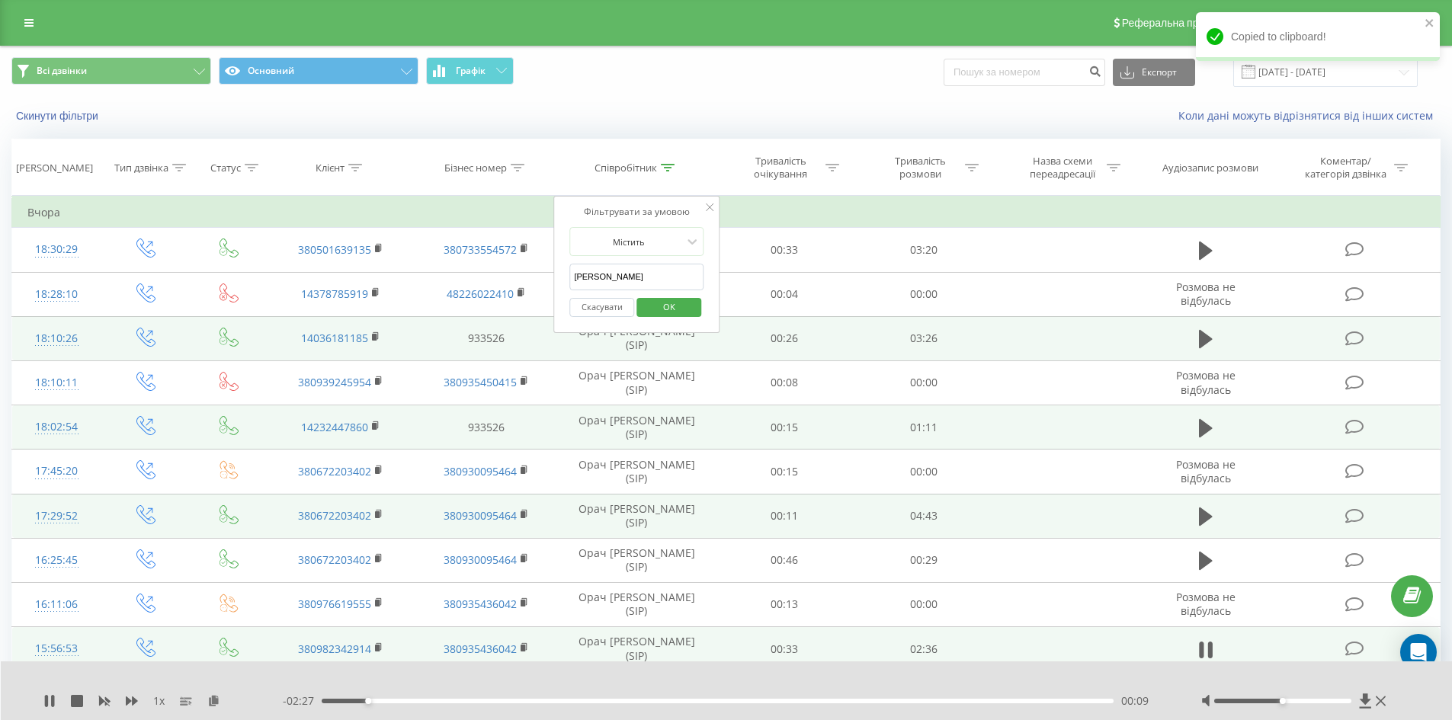
click at [655, 311] on span "OK" at bounding box center [669, 307] width 43 height 24
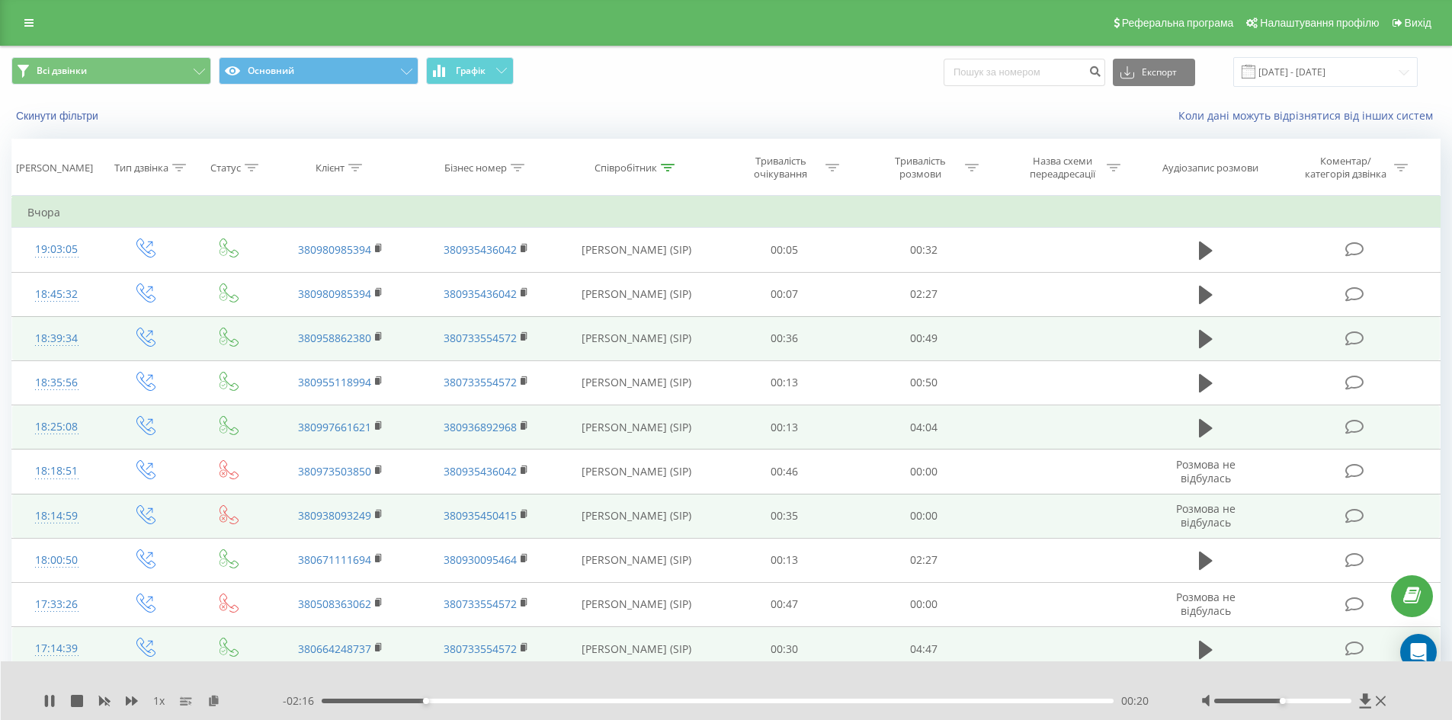
click at [1076, 120] on div "Коли дані можуть відрізнятися вiд інших систем" at bounding box center [998, 115] width 906 height 15
click at [672, 167] on icon at bounding box center [668, 168] width 14 height 8
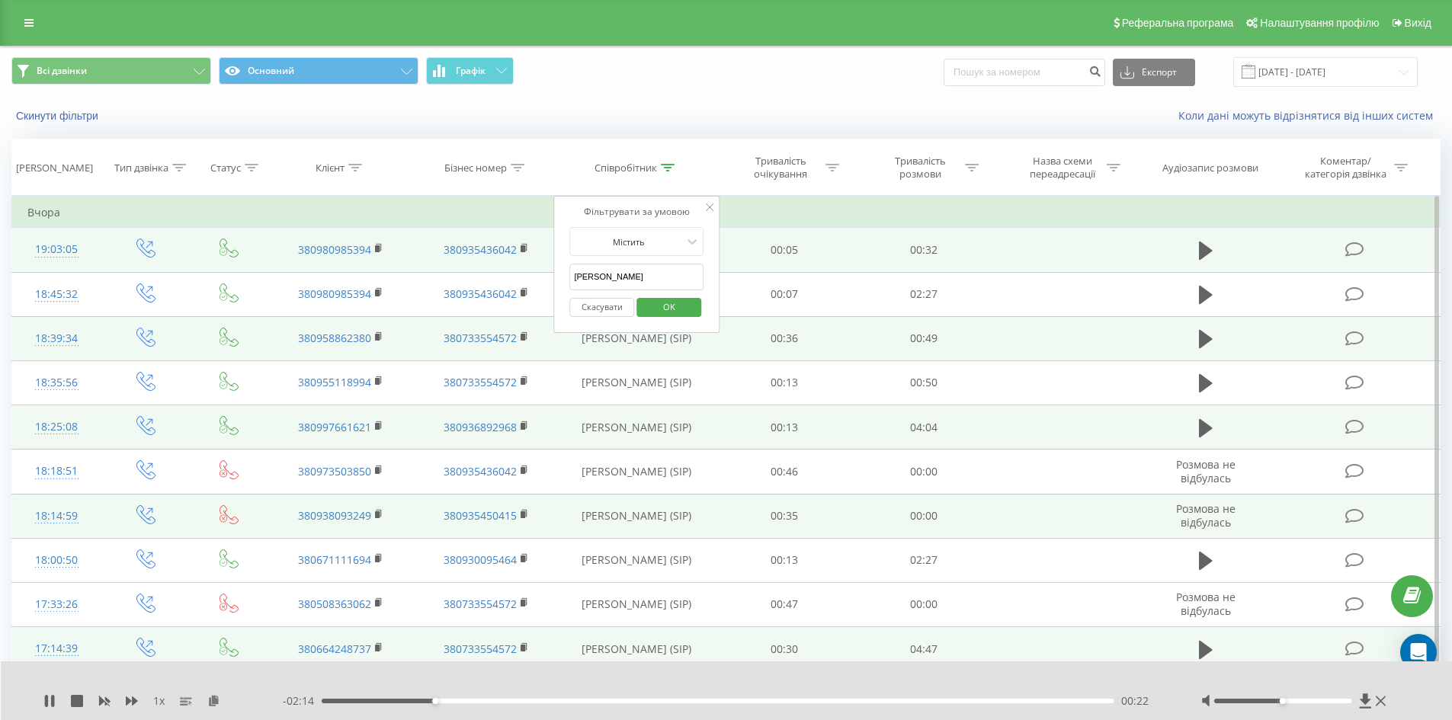
drag, startPoint x: 646, startPoint y: 280, endPoint x: 451, endPoint y: 230, distance: 200.6
drag, startPoint x: 636, startPoint y: 277, endPoint x: 476, endPoint y: 266, distance: 160.4
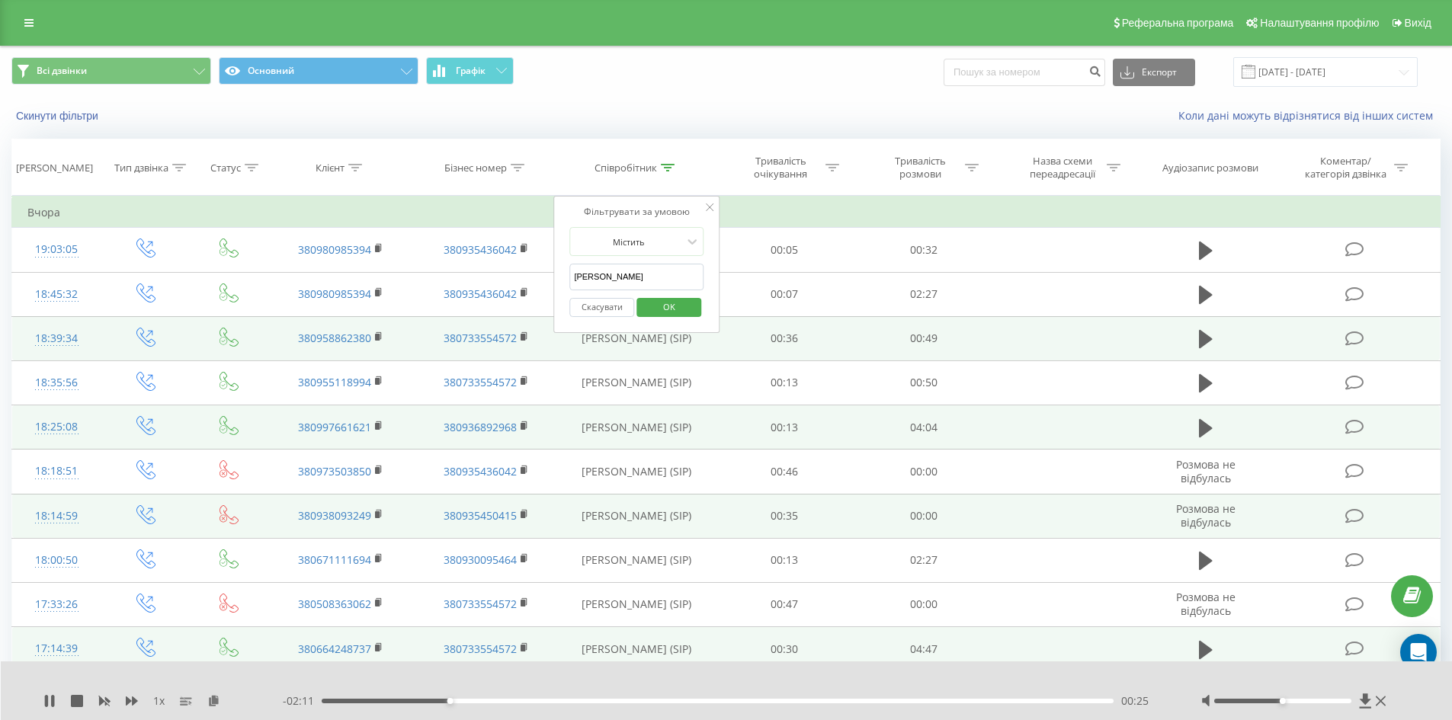
click at [663, 310] on span "OK" at bounding box center [669, 307] width 43 height 24
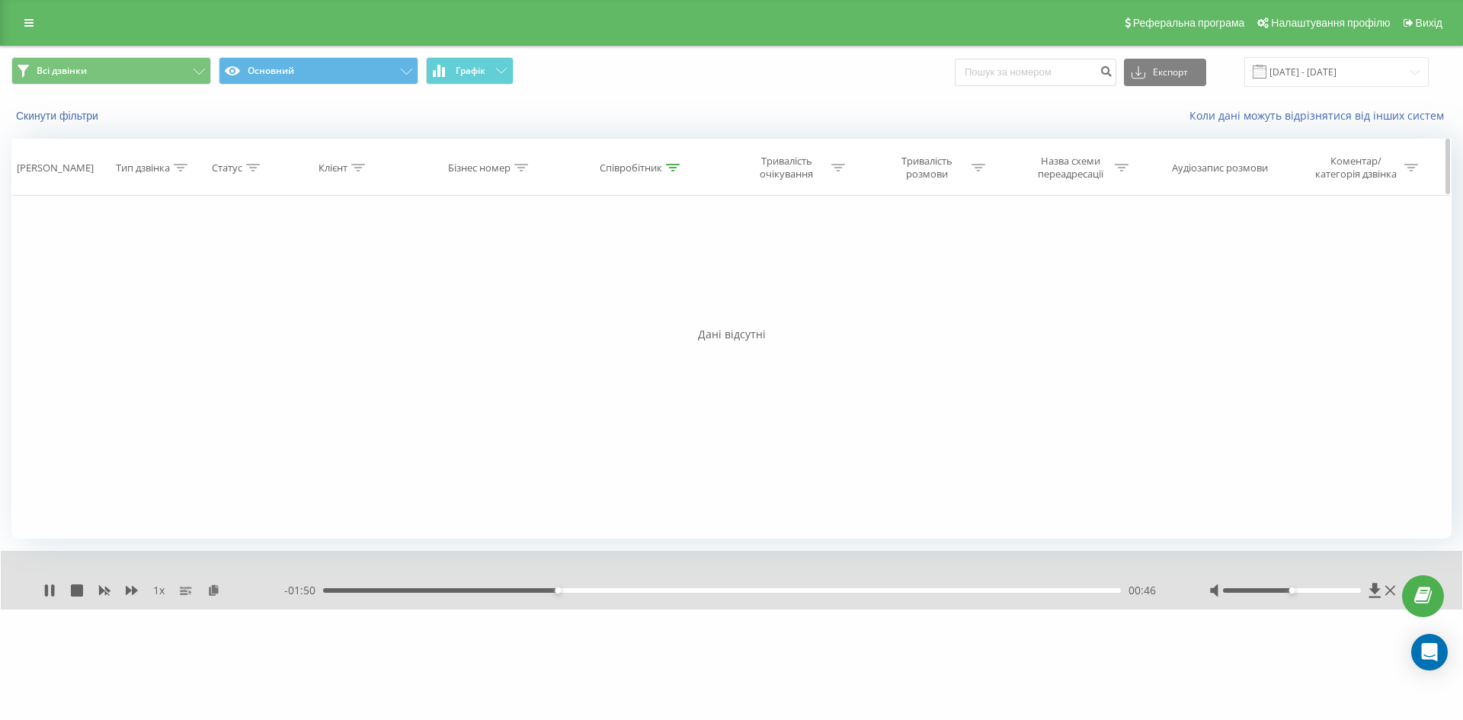
click at [669, 162] on div at bounding box center [673, 168] width 14 height 13
drag, startPoint x: 672, startPoint y: 271, endPoint x: 525, endPoint y: 245, distance: 149.5
click at [526, 245] on div "Фільтрувати за умовою Дорівнює Введіть значення Скасувати OK Фільтрувати за умо…" at bounding box center [731, 367] width 1440 height 343
type input "Левкович"
drag, startPoint x: 673, startPoint y: 309, endPoint x: 675, endPoint y: 301, distance: 8.0
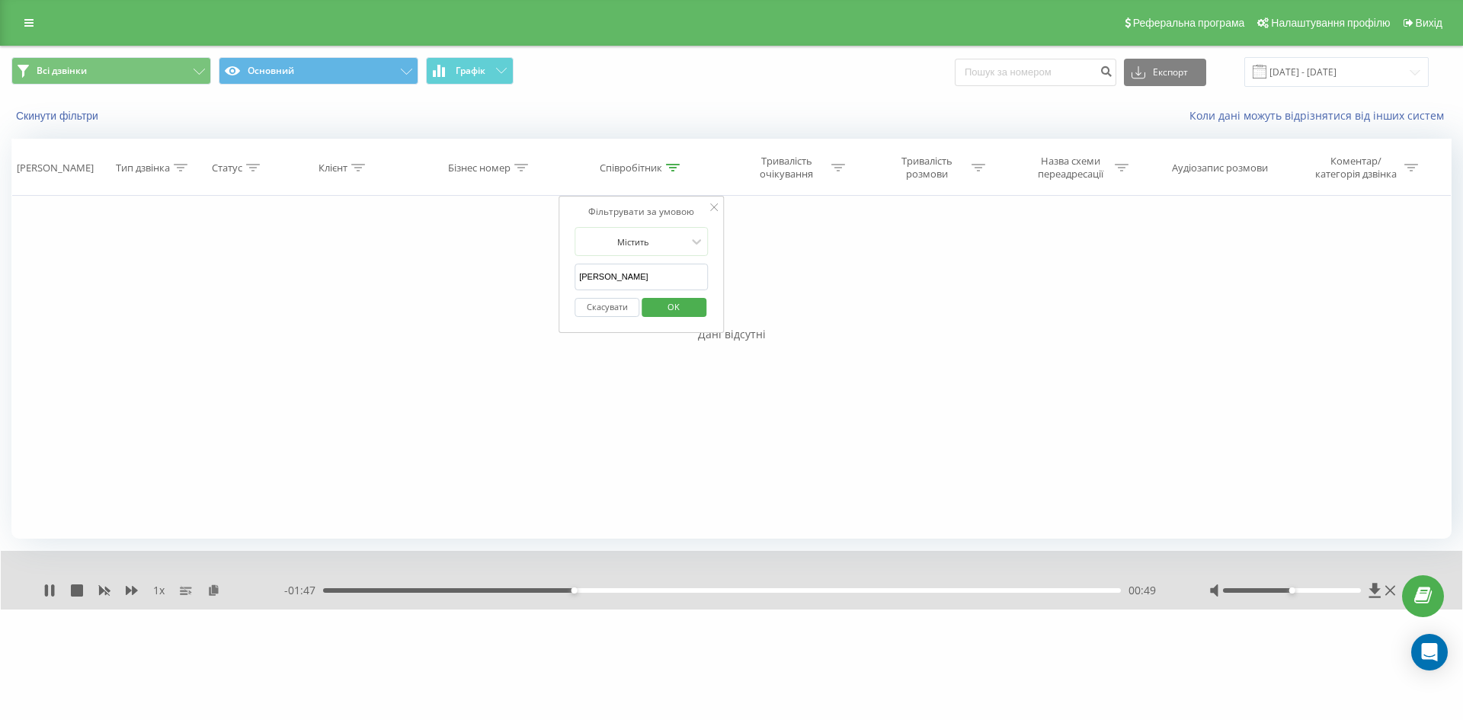
click at [673, 308] on span "OK" at bounding box center [673, 307] width 43 height 24
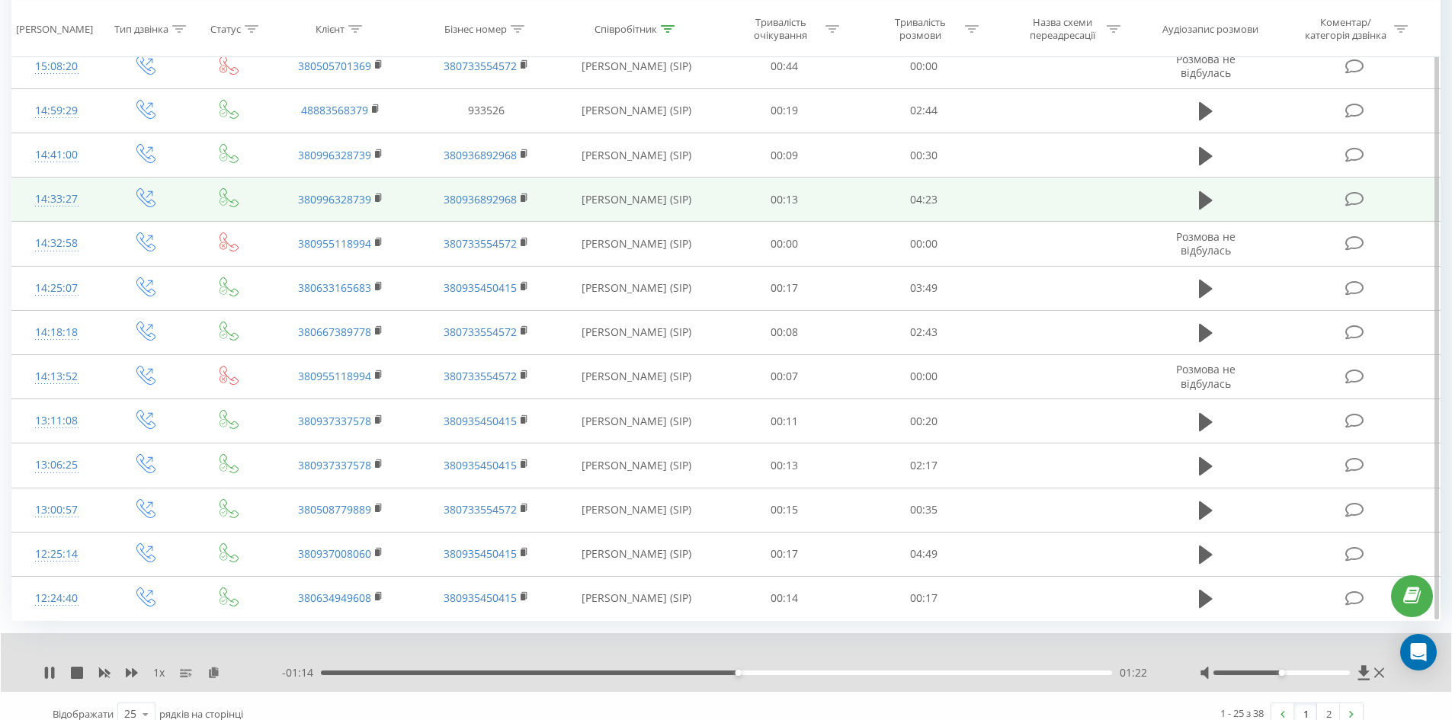
scroll to position [732, 0]
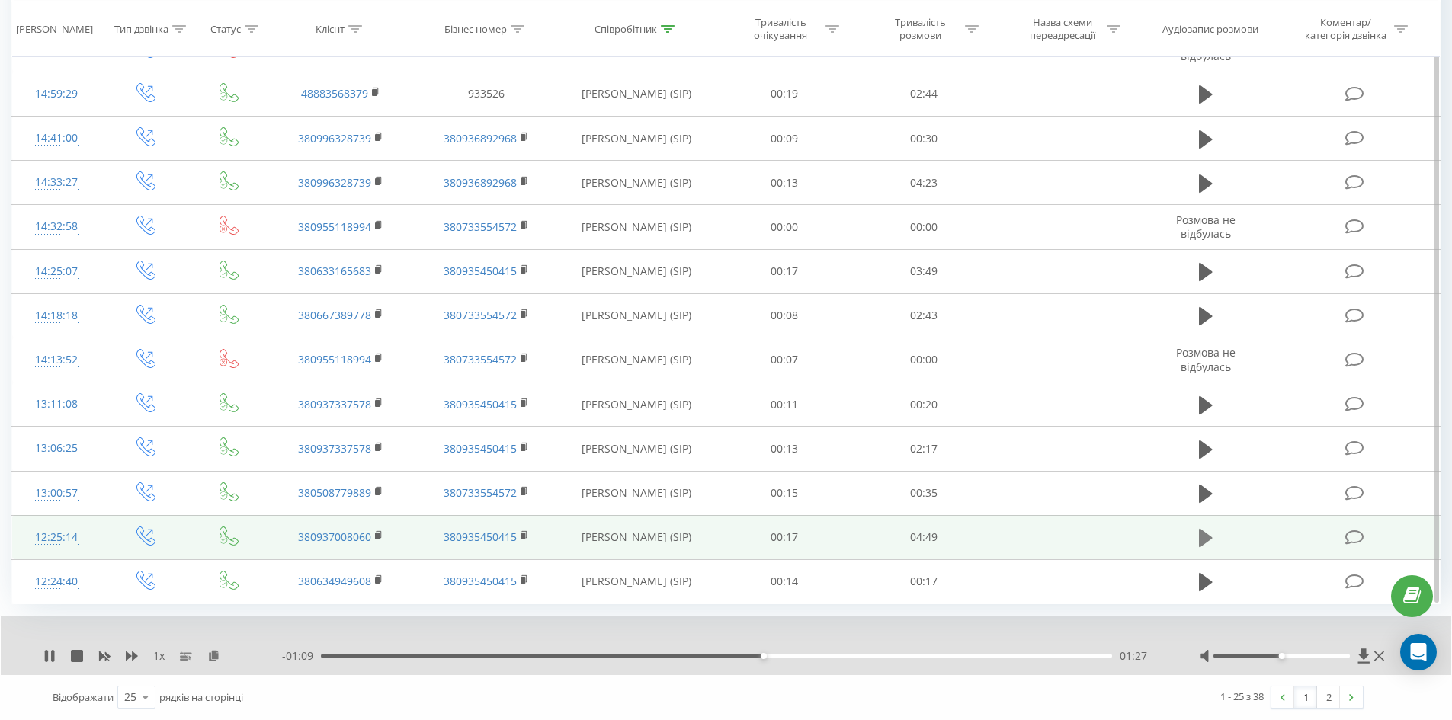
click at [1195, 539] on button at bounding box center [1205, 538] width 23 height 23
drag, startPoint x: 217, startPoint y: 655, endPoint x: 152, endPoint y: 638, distance: 67.8
click at [217, 655] on icon at bounding box center [213, 655] width 13 height 11
click at [125, 660] on div "1 x" at bounding box center [162, 656] width 239 height 15
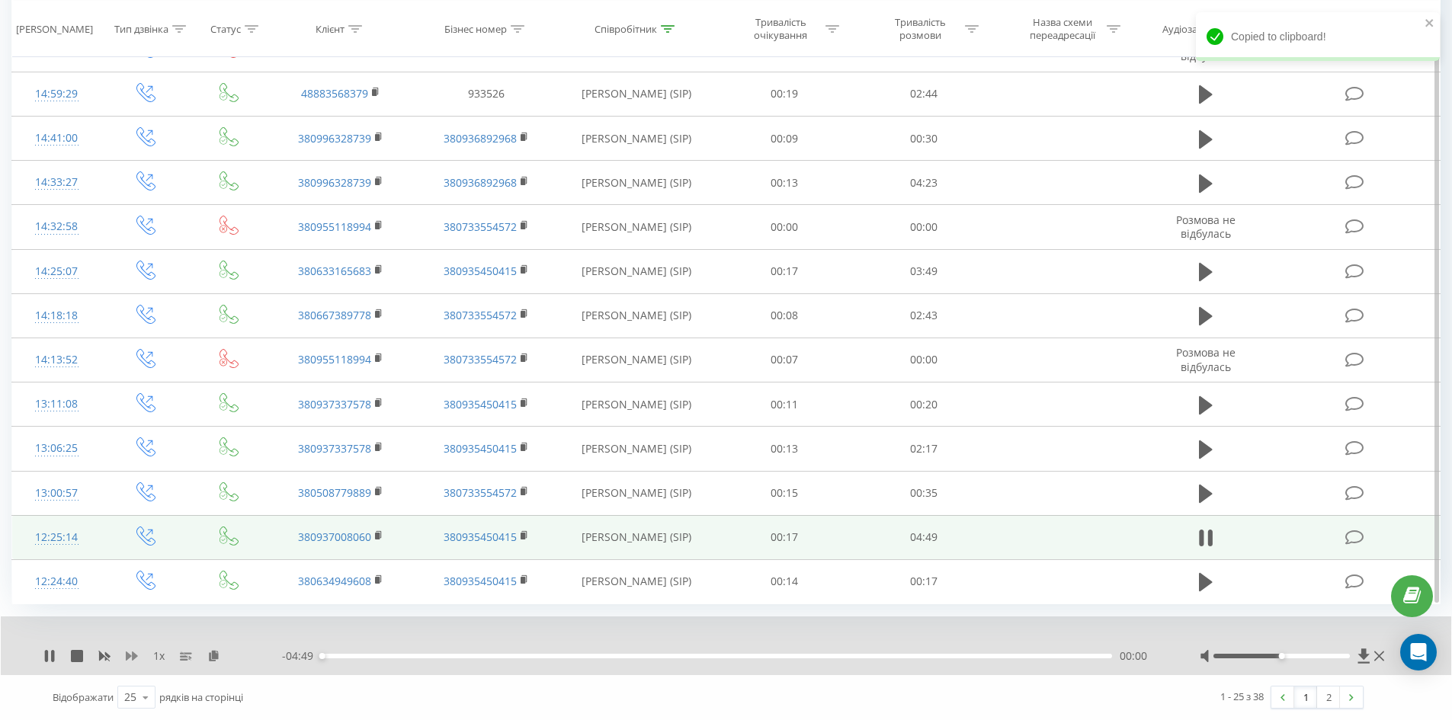
click at [126, 658] on div "1 x" at bounding box center [162, 656] width 239 height 15
click at [131, 657] on icon at bounding box center [132, 656] width 12 height 12
click at [226, 659] on icon at bounding box center [222, 655] width 13 height 11
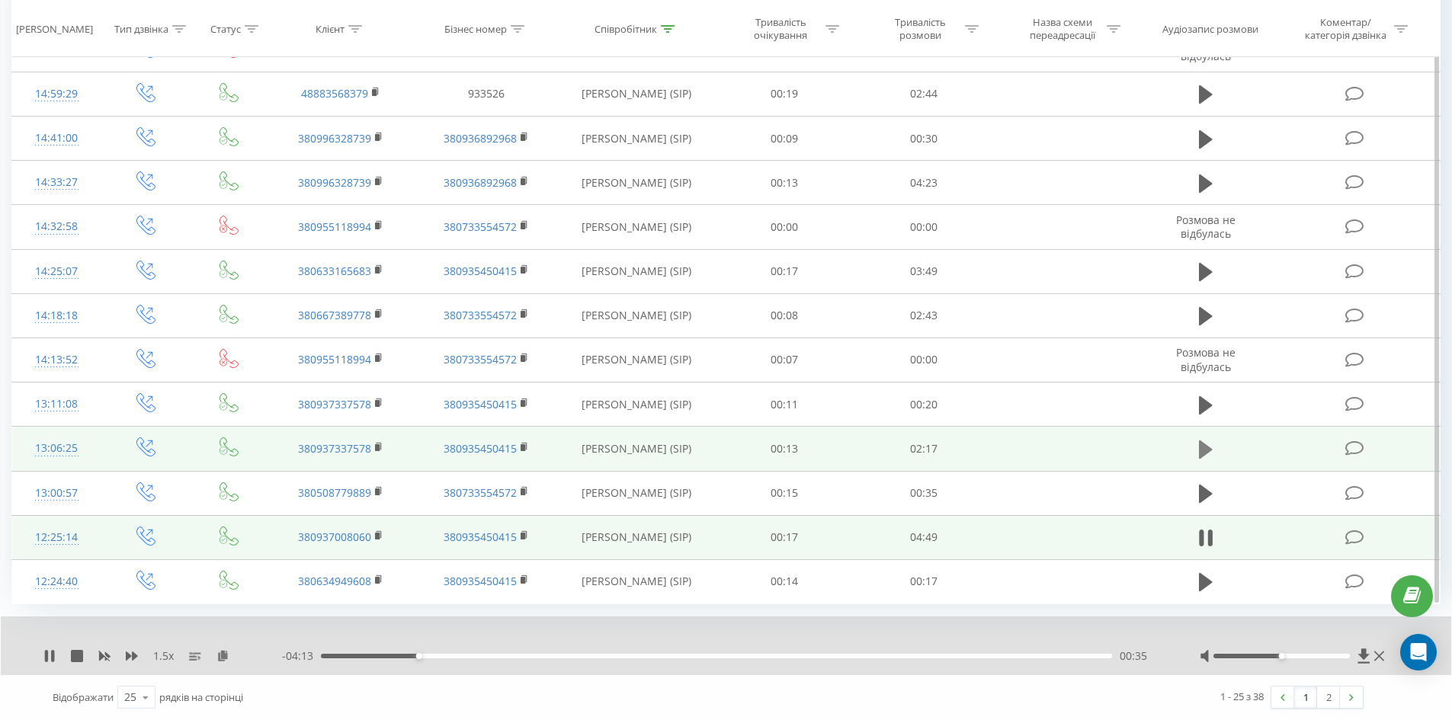
click at [1207, 452] on icon at bounding box center [1206, 449] width 14 height 18
click at [223, 651] on icon at bounding box center [222, 655] width 13 height 11
drag, startPoint x: 1064, startPoint y: 639, endPoint x: 1049, endPoint y: 643, distance: 15.2
click at [1061, 639] on div at bounding box center [715, 636] width 1075 height 17
drag, startPoint x: 1046, startPoint y: 646, endPoint x: 1041, endPoint y: 654, distance: 9.5
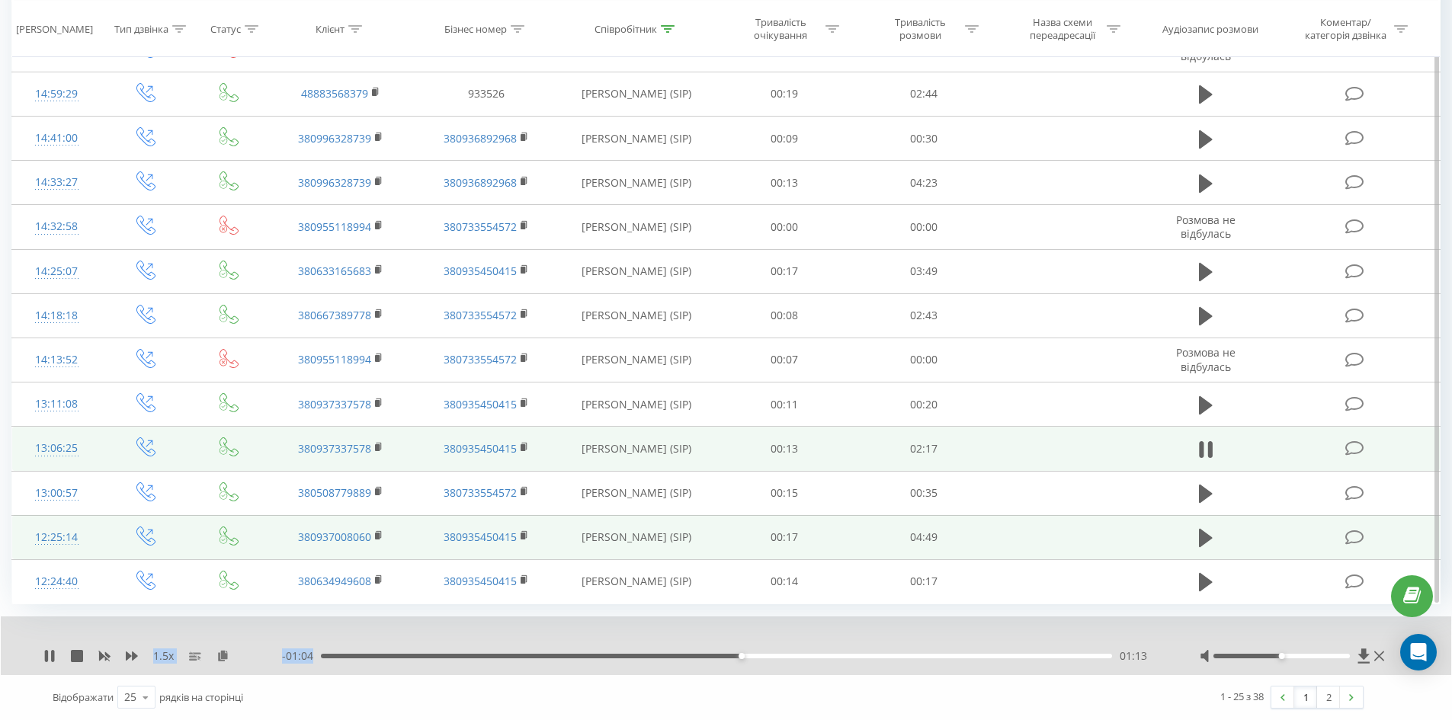
click at [1043, 652] on div "1.5 x - 01:04 01:13 01:13" at bounding box center [726, 646] width 1450 height 59
click at [1040, 654] on div "02:05" at bounding box center [716, 656] width 791 height 5
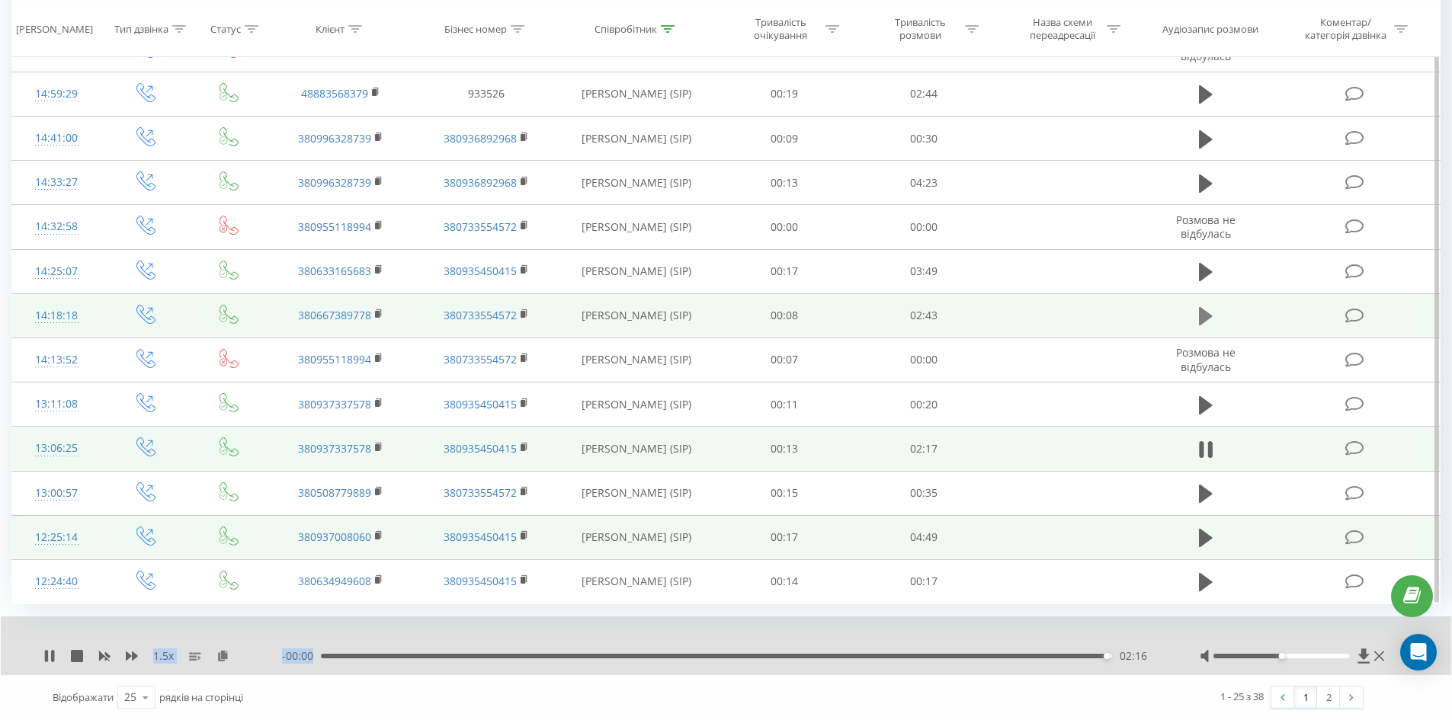
click at [1202, 316] on icon at bounding box center [1206, 316] width 14 height 18
click at [229, 654] on icon at bounding box center [222, 655] width 13 height 11
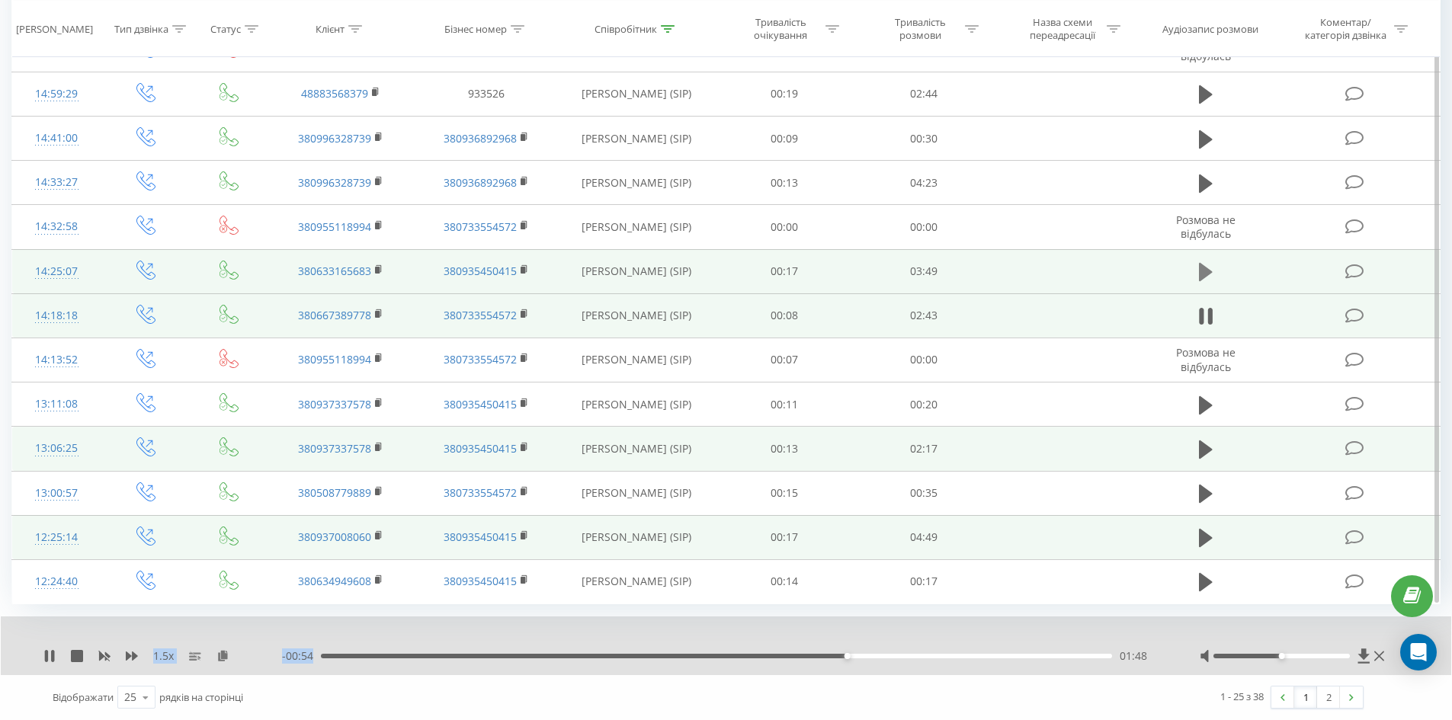
click at [1207, 267] on icon at bounding box center [1206, 271] width 14 height 21
click at [219, 662] on button at bounding box center [222, 656] width 12 height 12
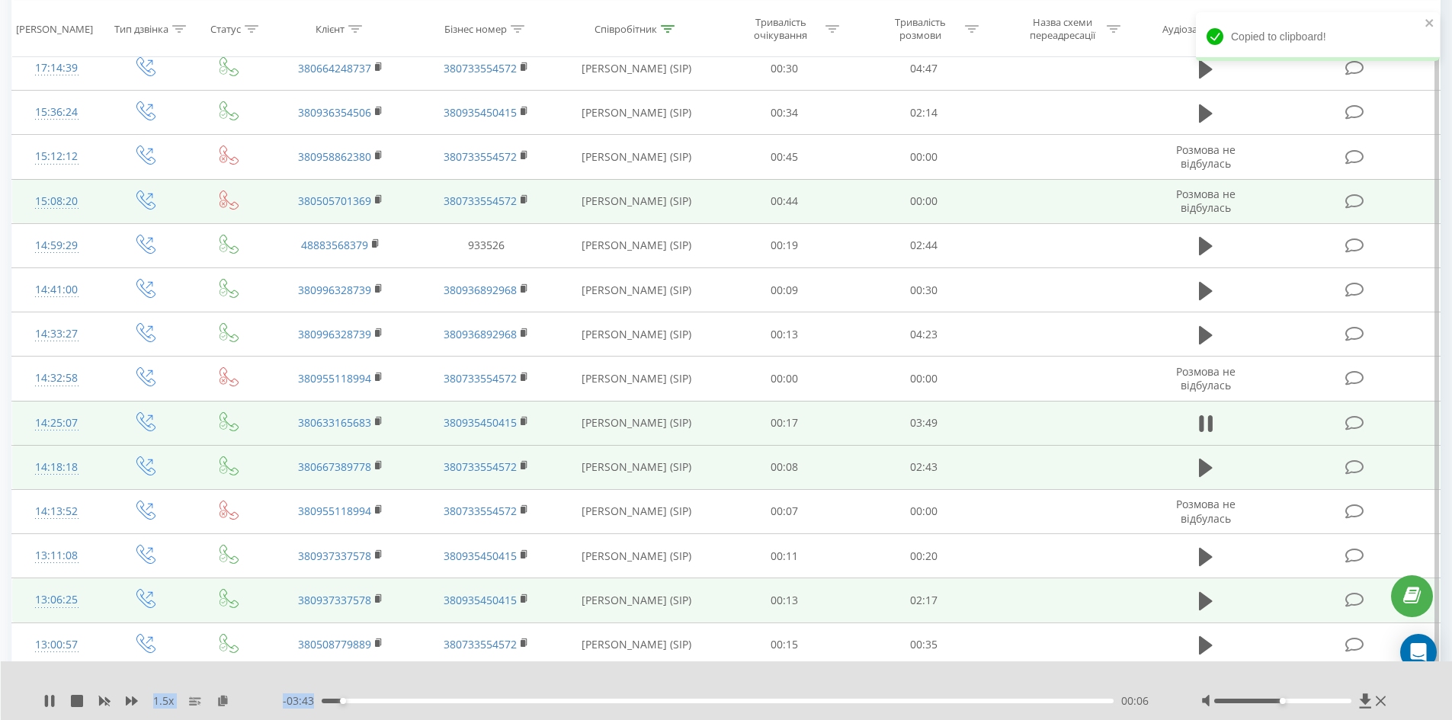
scroll to position [504, 0]
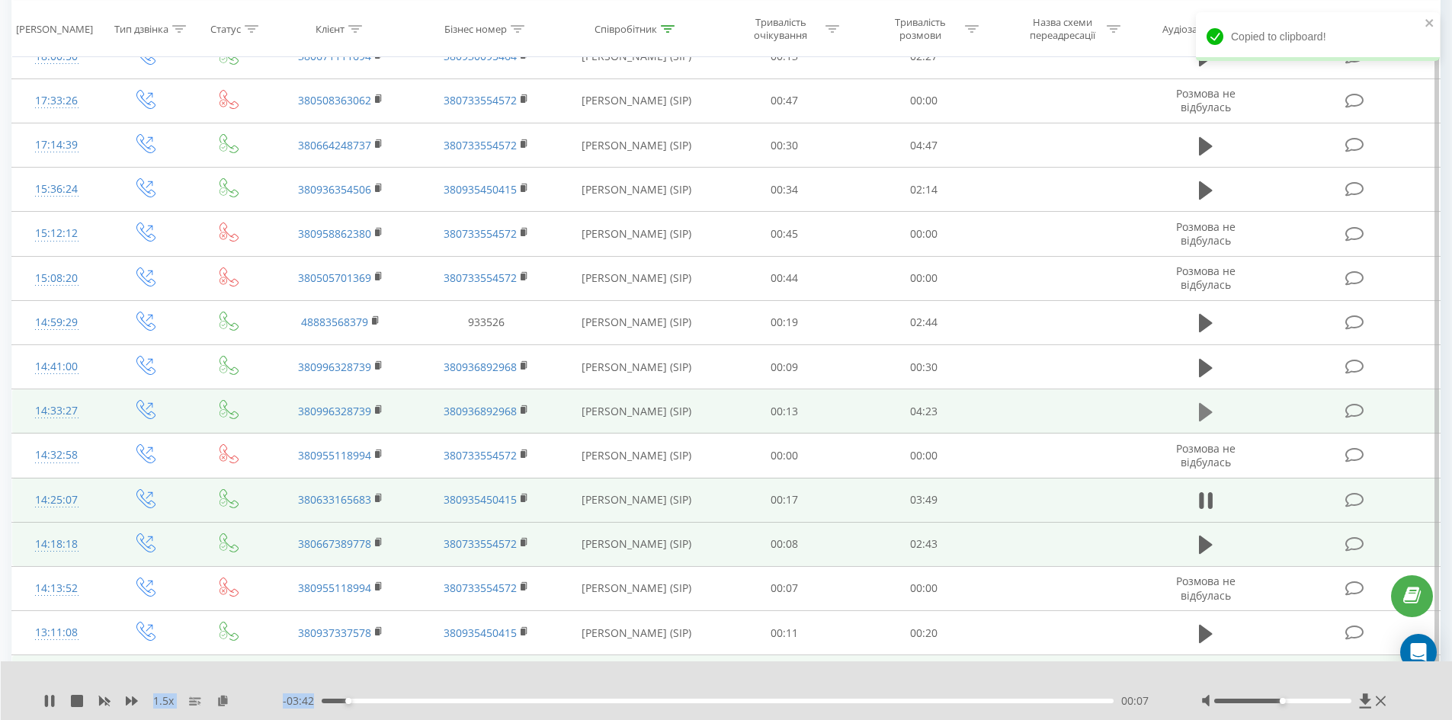
click at [1202, 412] on icon at bounding box center [1206, 412] width 14 height 18
click at [223, 703] on icon at bounding box center [222, 700] width 13 height 11
